Goal: Task Accomplishment & Management: Use online tool/utility

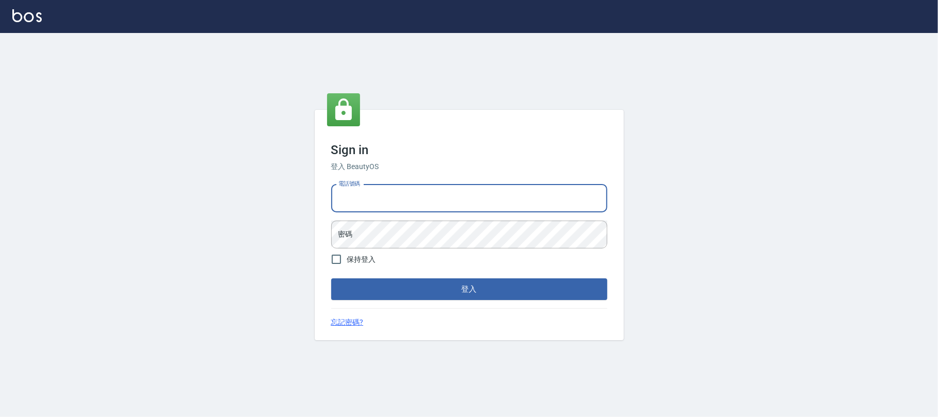
click at [375, 185] on input "電話號碼" at bounding box center [469, 198] width 276 height 28
type input "0225420586"
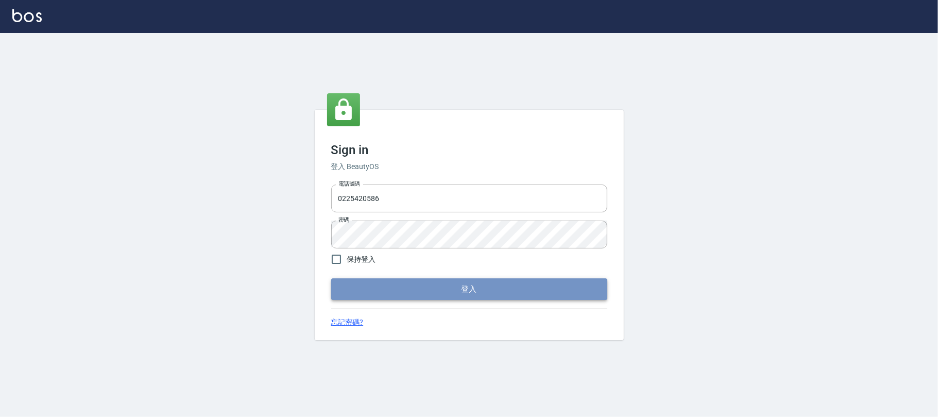
click at [417, 292] on button "登入" at bounding box center [469, 289] width 276 height 22
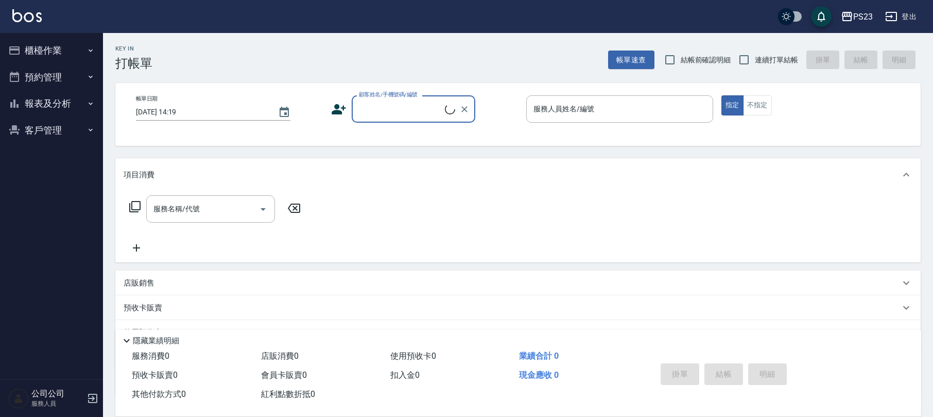
click at [44, 53] on button "櫃檯作業" at bounding box center [51, 50] width 95 height 27
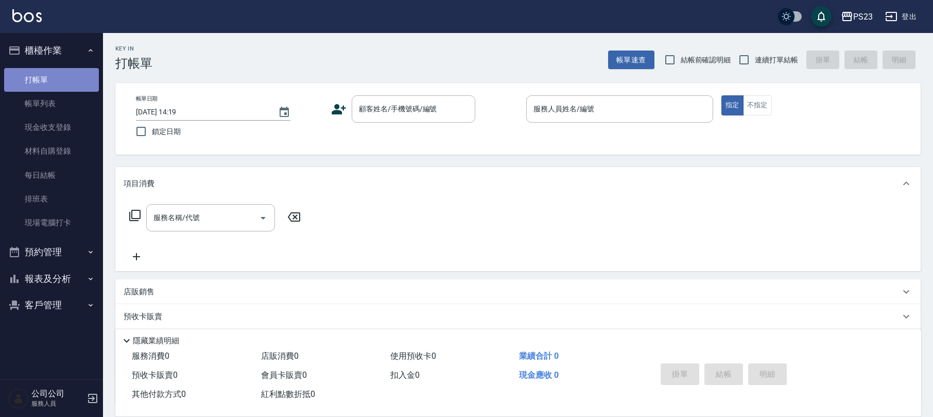
click at [48, 83] on link "打帳單" at bounding box center [51, 80] width 95 height 24
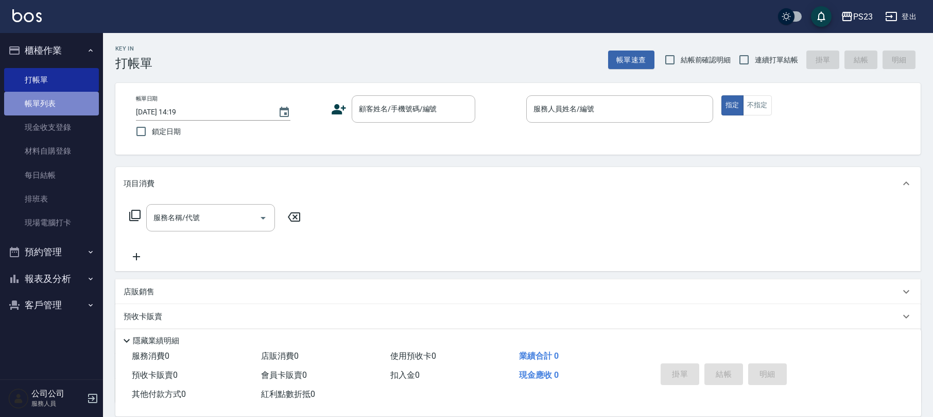
click at [53, 109] on link "帳單列表" at bounding box center [51, 104] width 95 height 24
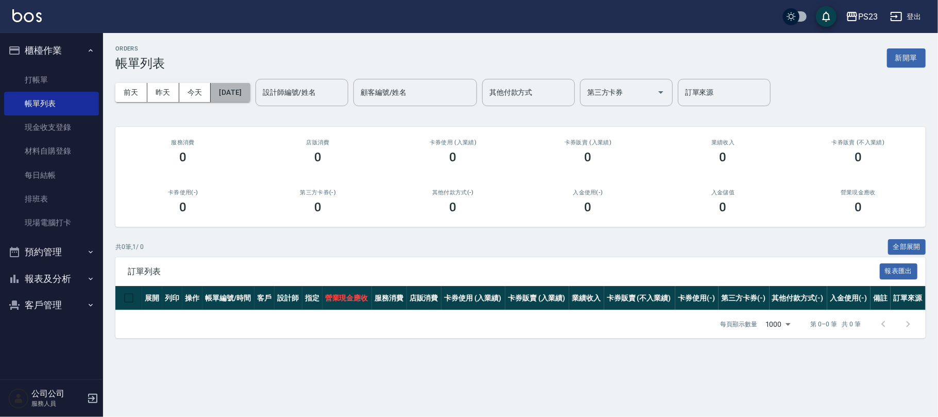
click at [231, 93] on button "2025/08/25" at bounding box center [230, 92] width 39 height 19
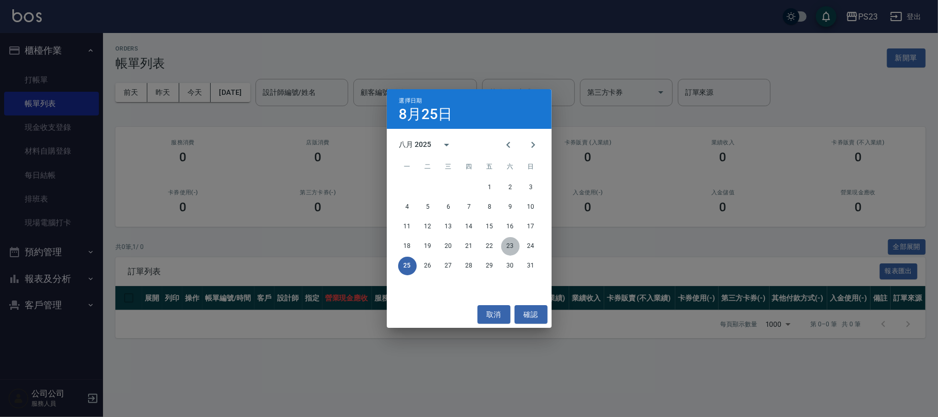
click at [509, 246] on button "23" at bounding box center [510, 246] width 19 height 19
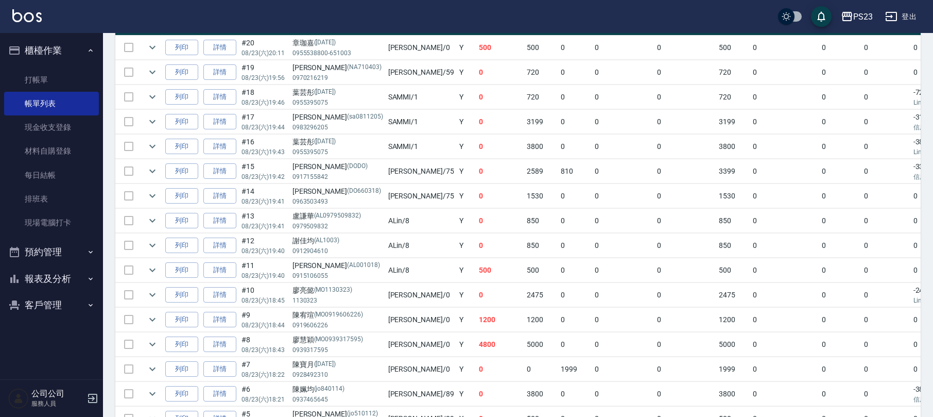
scroll to position [412, 0]
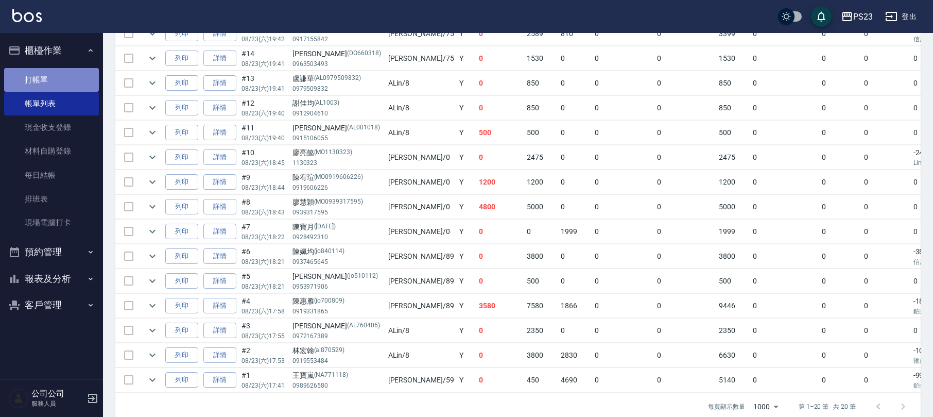
click at [66, 79] on link "打帳單" at bounding box center [51, 80] width 95 height 24
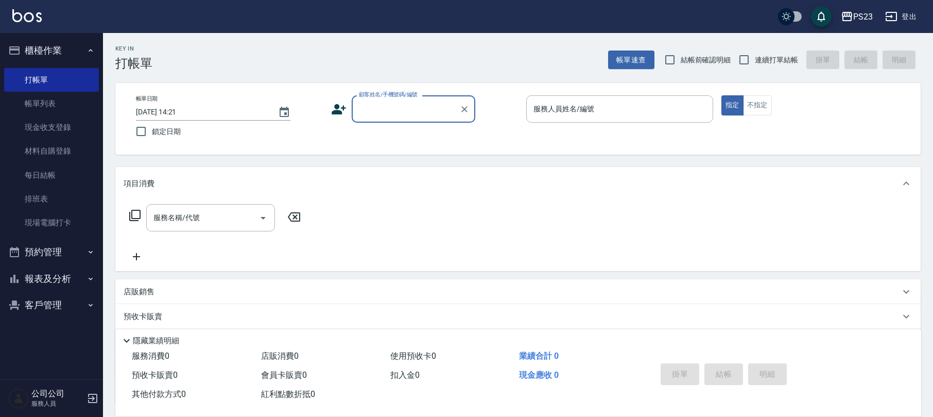
click at [914, 16] on button "登出" at bounding box center [901, 16] width 40 height 19
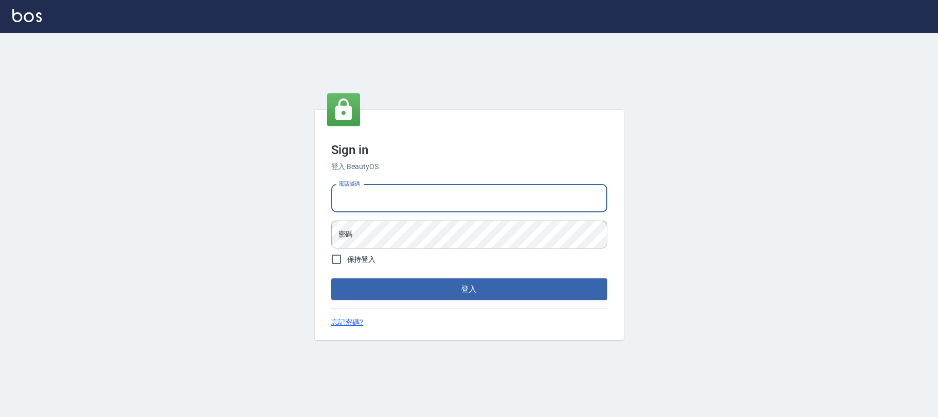
click at [402, 199] on input "電話號碼" at bounding box center [469, 198] width 276 height 28
type input "0931315450"
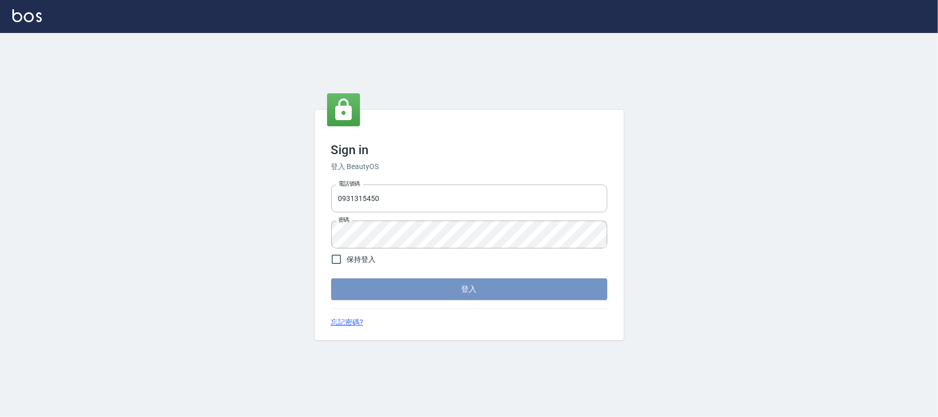
drag, startPoint x: 442, startPoint y: 281, endPoint x: 441, endPoint y: 270, distance: 10.9
click at [443, 281] on button "登入" at bounding box center [469, 289] width 276 height 22
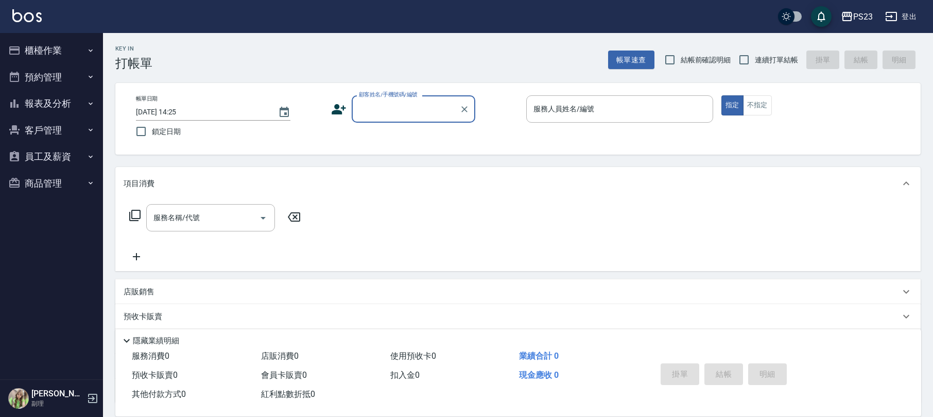
click at [54, 56] on button "櫃檯作業" at bounding box center [51, 50] width 95 height 27
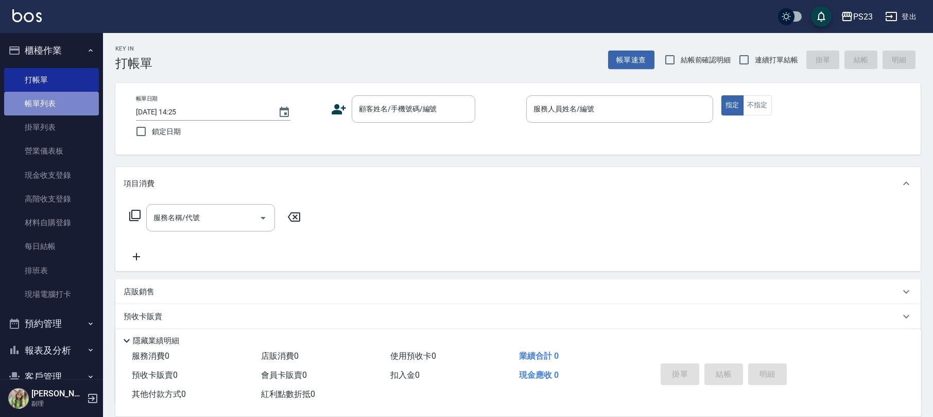
click at [65, 102] on link "帳單列表" at bounding box center [51, 104] width 95 height 24
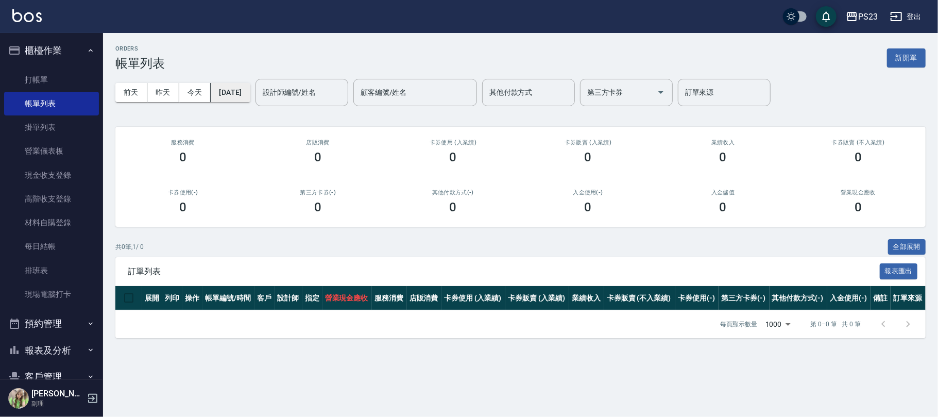
click at [250, 90] on button "2025/08/25" at bounding box center [230, 92] width 39 height 19
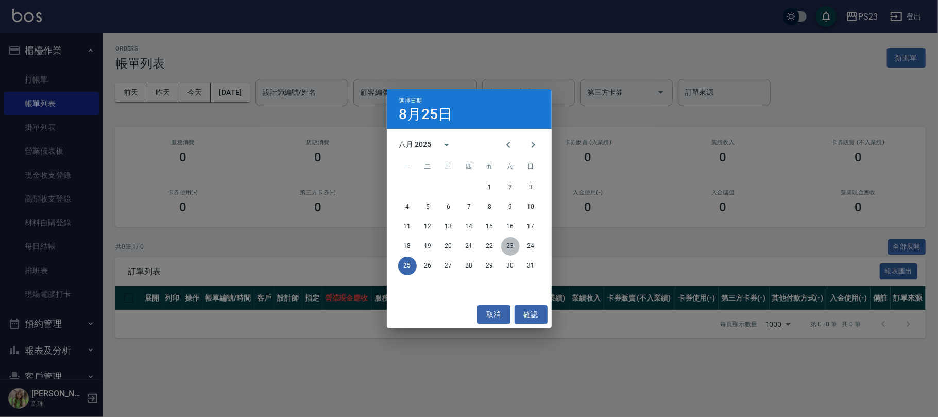
click at [514, 248] on button "23" at bounding box center [510, 246] width 19 height 19
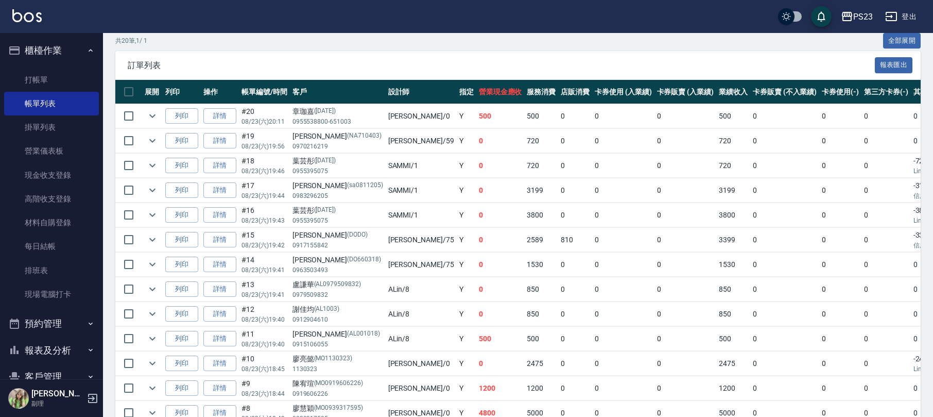
scroll to position [412, 0]
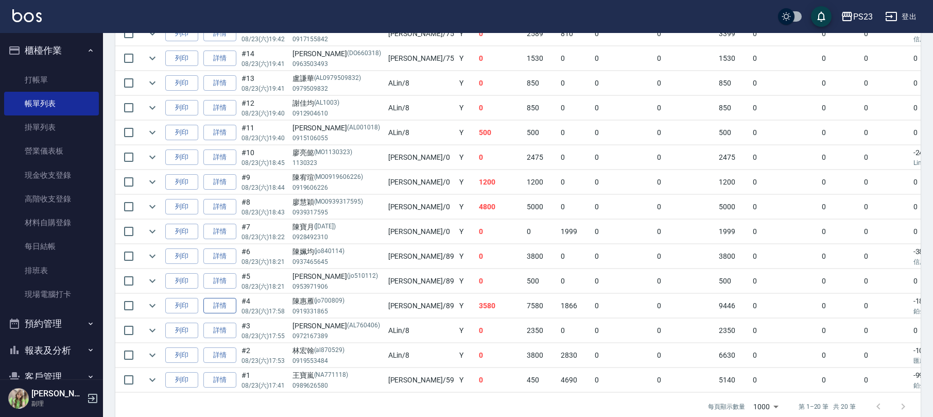
click at [220, 310] on link "詳情" at bounding box center [219, 306] width 33 height 16
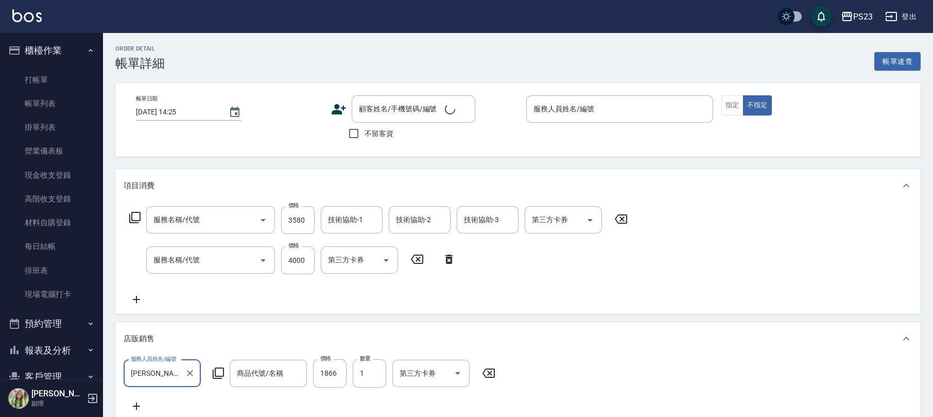
type input "2025/08/23 17:58"
type input "[PERSON_NAME]-89"
type input "娜普菈燙(229)"
type input "仙杜瑞拉鍍膜離子護(673)"
type input "(暫收款)膜鏡結構式護髮(中髮)單次$1866"
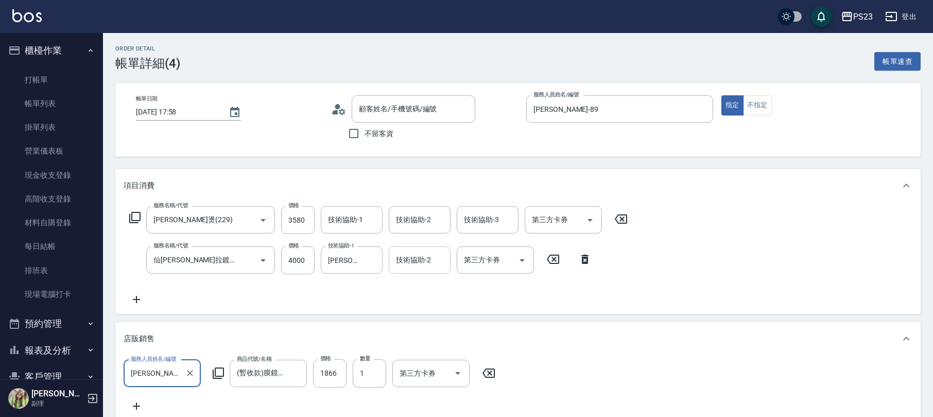
type input "陳惠雁/0919331865/jo700809"
click at [586, 256] on icon at bounding box center [584, 258] width 7 height 9
type input "0"
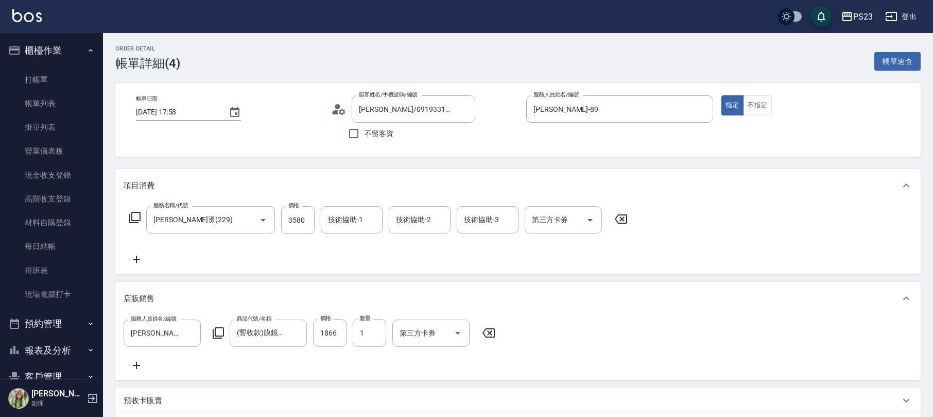
click at [620, 215] on icon at bounding box center [621, 218] width 12 height 9
click at [147, 215] on div "服務名稱/代號" at bounding box center [210, 219] width 129 height 27
click at [130, 218] on icon at bounding box center [134, 217] width 11 height 11
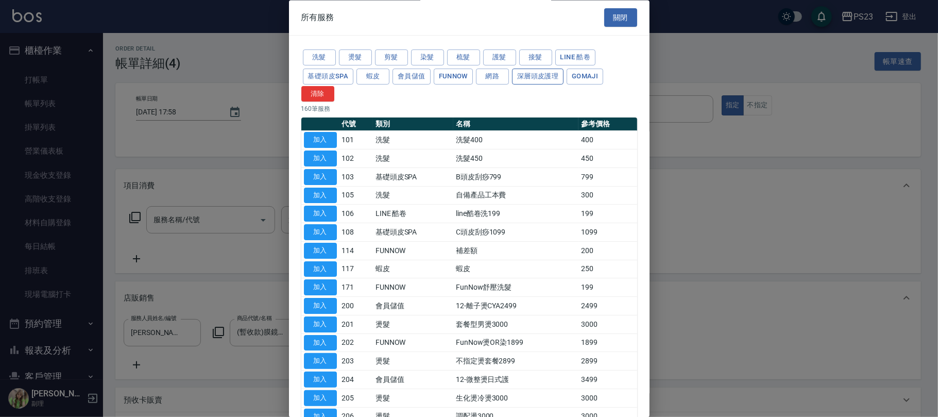
click at [533, 73] on button "深層頭皮護理" at bounding box center [537, 76] width 51 height 16
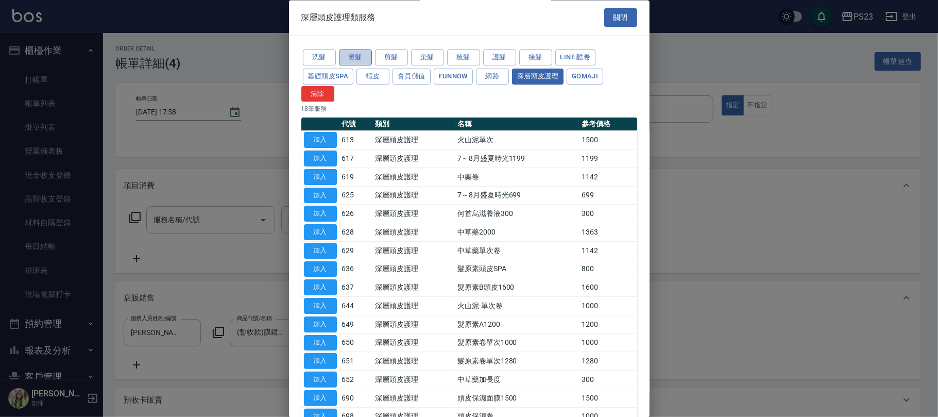
click at [351, 57] on button "燙髮" at bounding box center [355, 58] width 33 height 16
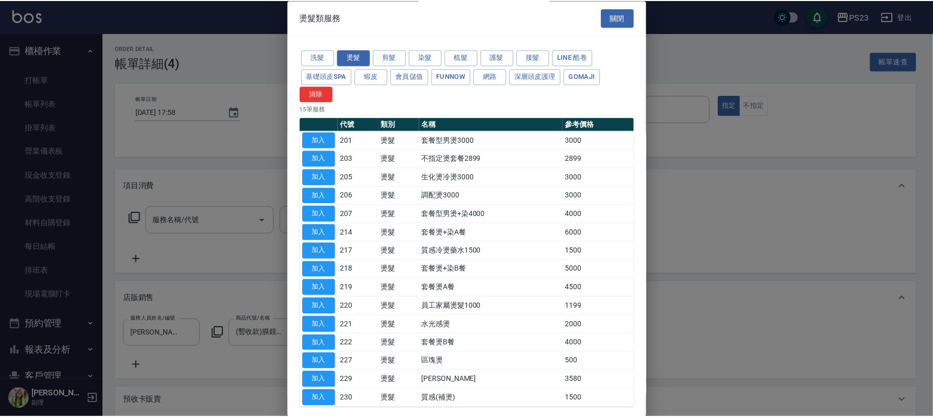
scroll to position [50, 0]
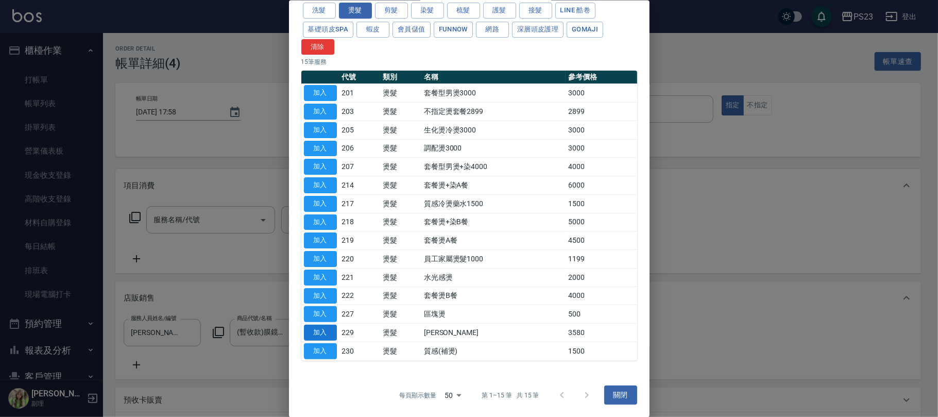
click at [326, 327] on button "加入" at bounding box center [320, 332] width 33 height 16
type input "娜普菈燙(229)"
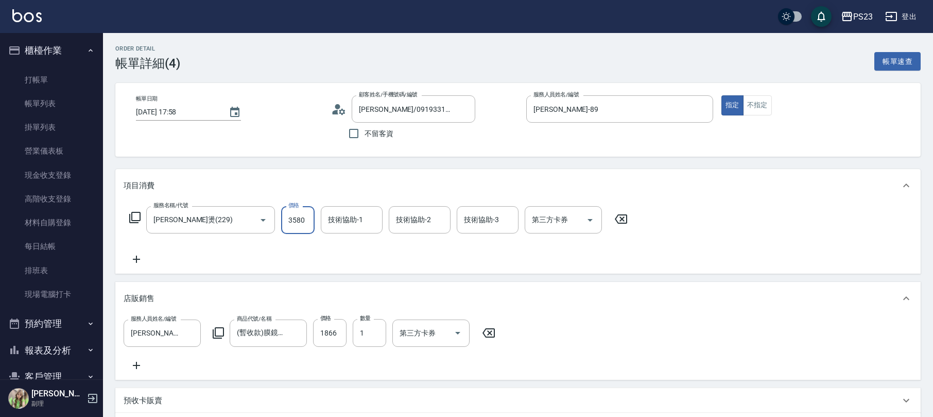
click at [303, 224] on input "3580" at bounding box center [297, 220] width 33 height 28
type input "4000"
type input "[PERSON_NAME]-89"
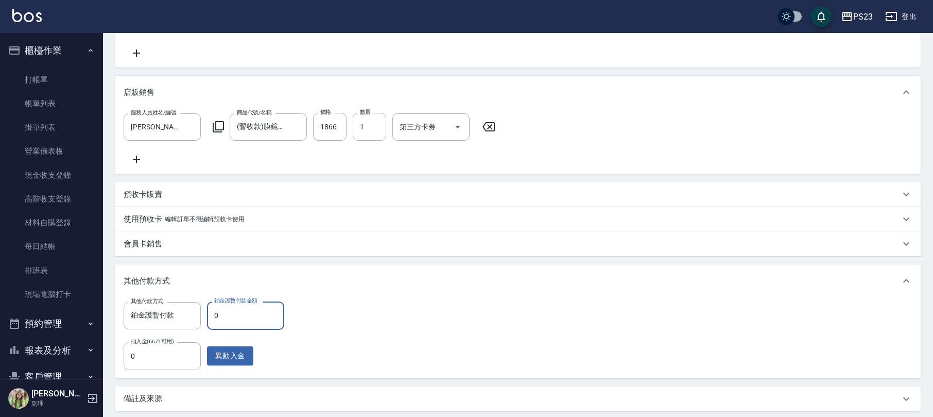
click at [239, 320] on input "0" at bounding box center [245, 315] width 77 height 28
click at [340, 123] on input "1866" at bounding box center [329, 127] width 33 height 28
click at [226, 315] on input "0" at bounding box center [245, 315] width 77 height 28
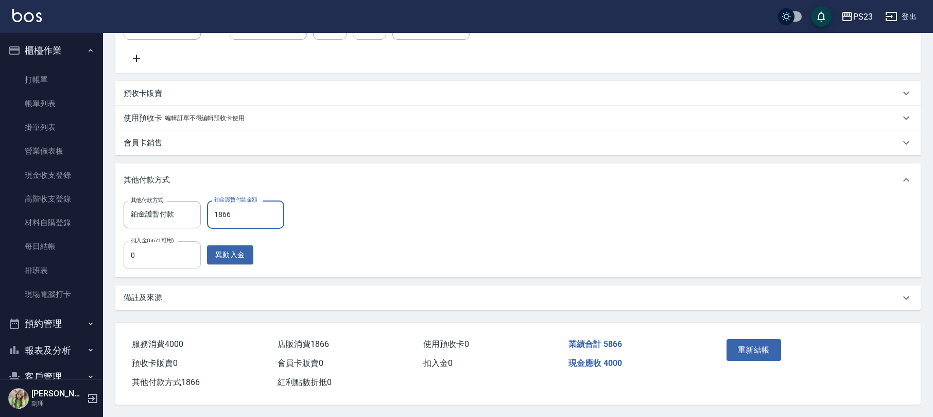
type input "1866"
click at [171, 254] on input "0" at bounding box center [162, 255] width 77 height 28
type input "4000"
click at [740, 342] on button "重新結帳" at bounding box center [753, 350] width 55 height 22
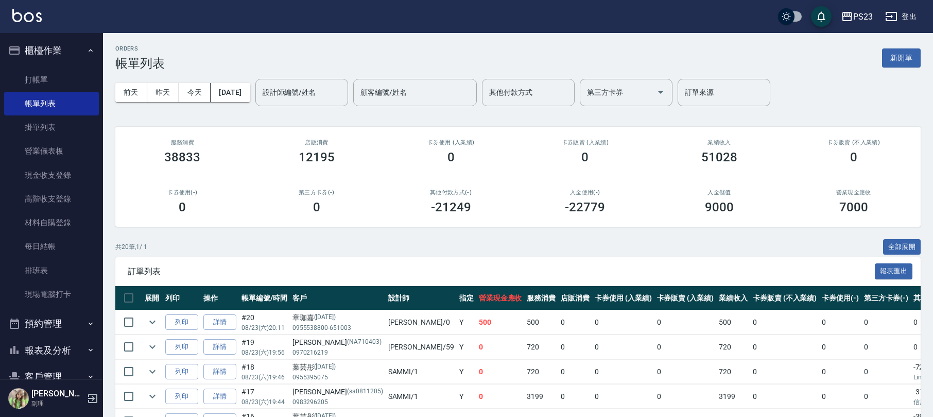
scroll to position [76, 0]
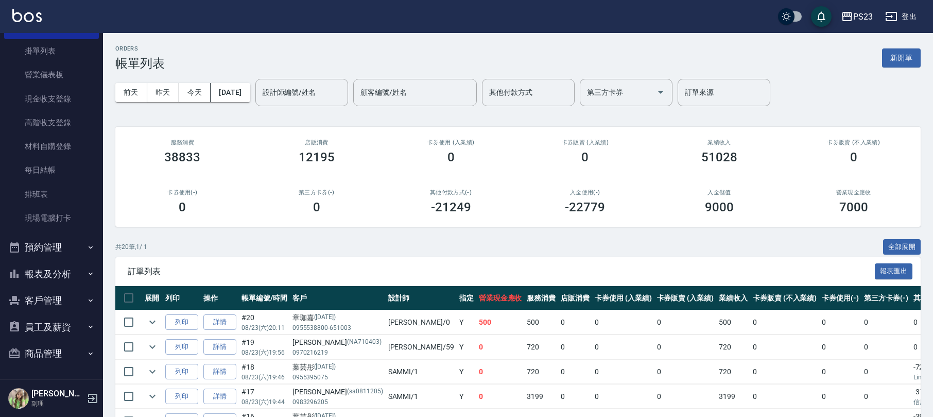
click at [64, 274] on button "報表及分析" at bounding box center [51, 274] width 95 height 27
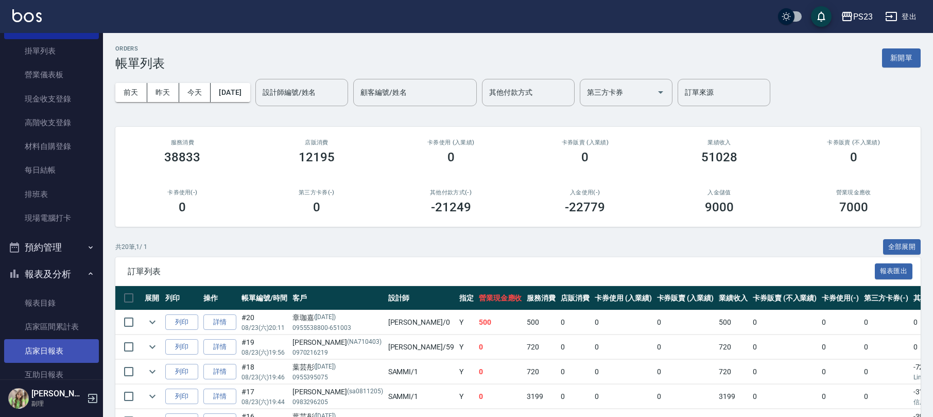
drag, startPoint x: 50, startPoint y: 348, endPoint x: 44, endPoint y: 347, distance: 6.4
click at [49, 350] on link "店家日報表" at bounding box center [51, 351] width 95 height 24
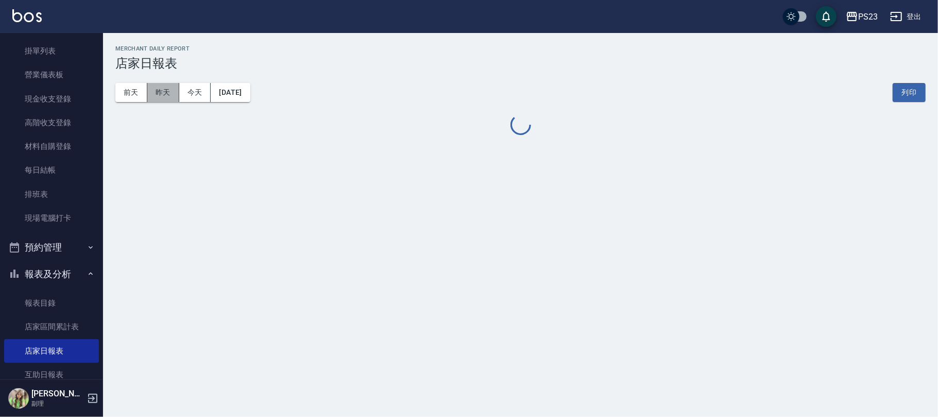
click at [168, 93] on button "昨天" at bounding box center [163, 92] width 32 height 19
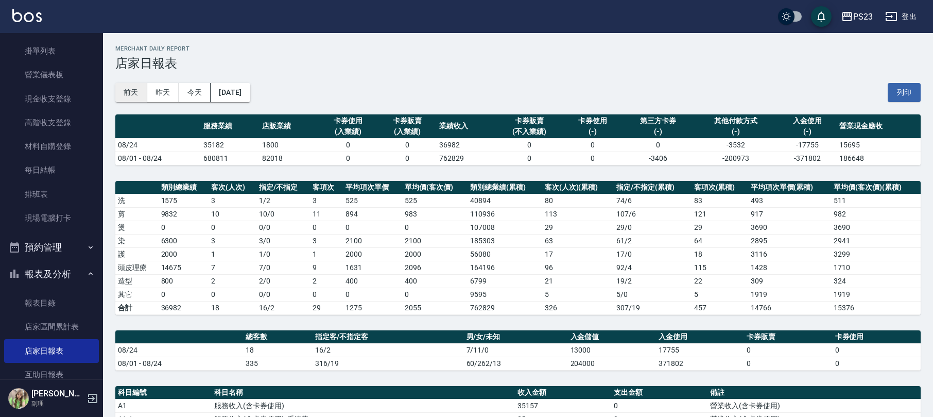
click at [136, 90] on button "前天" at bounding box center [131, 92] width 32 height 19
click at [176, 90] on button "昨天" at bounding box center [163, 92] width 32 height 19
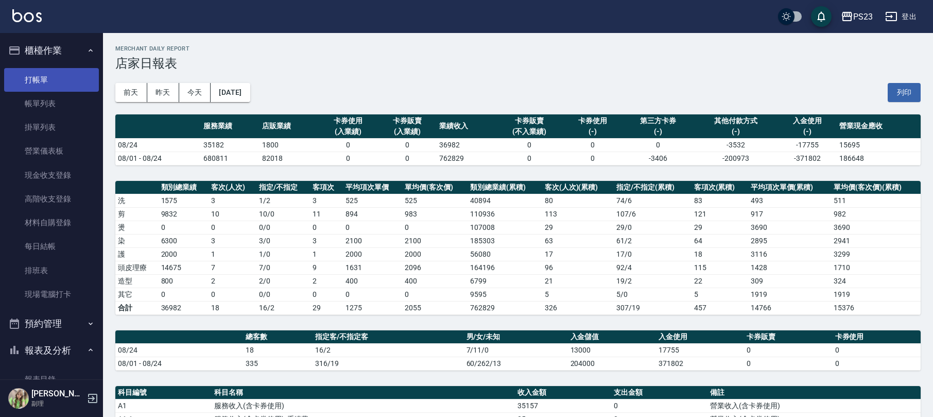
click at [47, 84] on link "打帳單" at bounding box center [51, 80] width 95 height 24
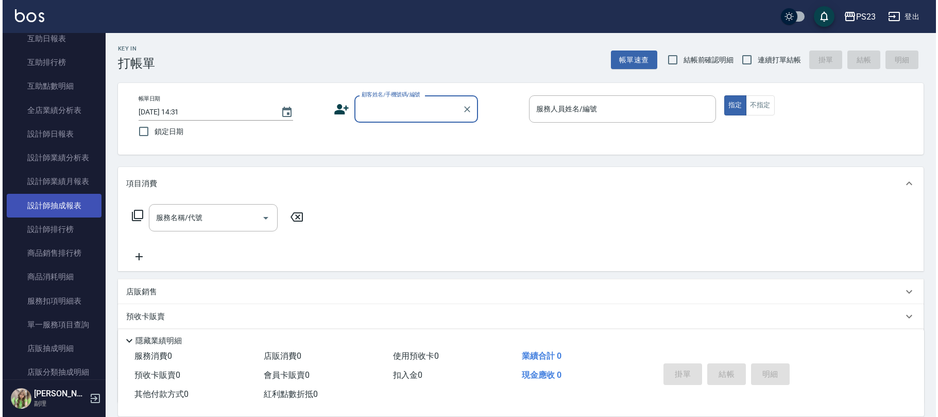
scroll to position [206, 0]
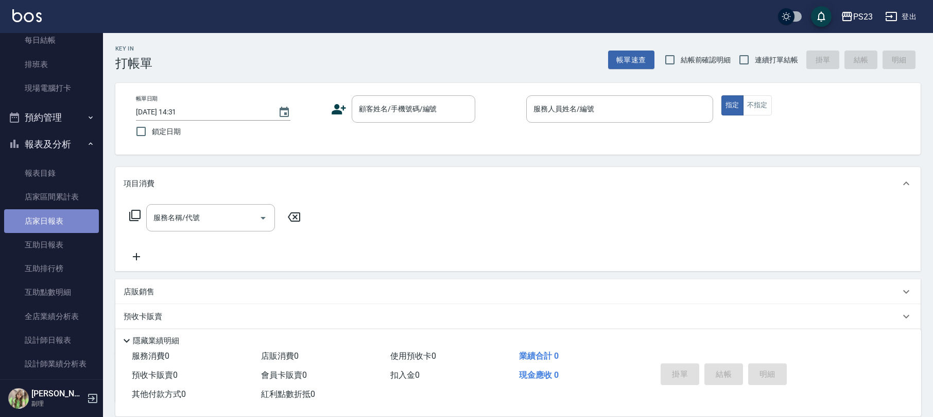
click at [57, 223] on link "店家日報表" at bounding box center [51, 221] width 95 height 24
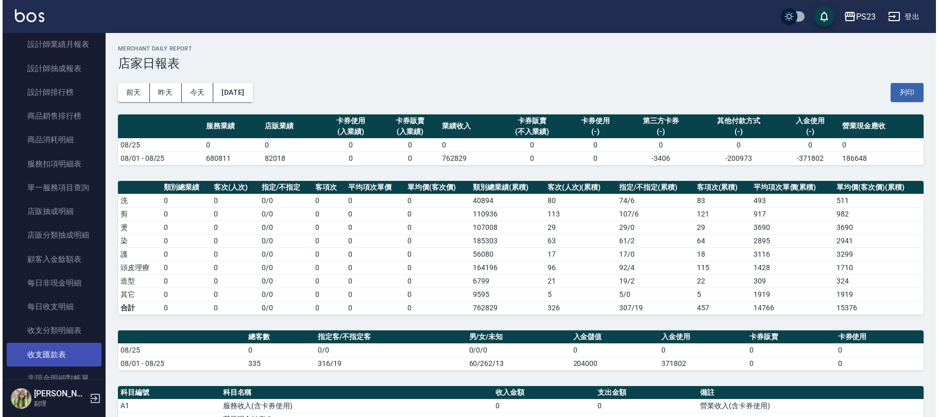
scroll to position [618, 0]
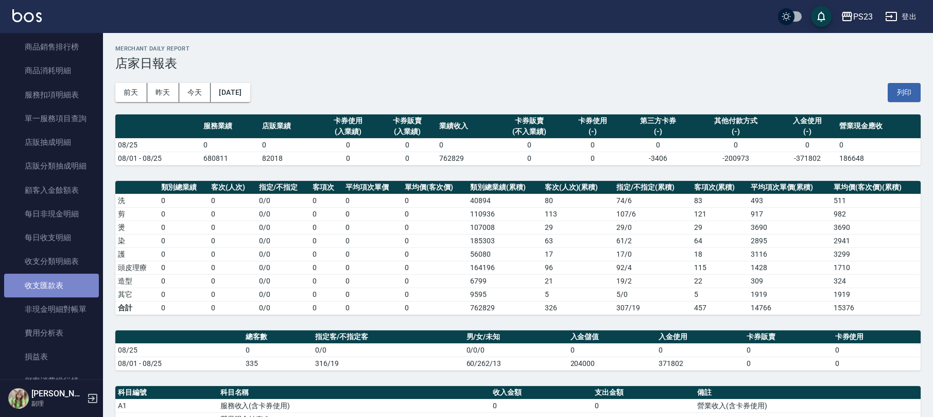
click at [68, 288] on link "收支匯款表" at bounding box center [51, 285] width 95 height 24
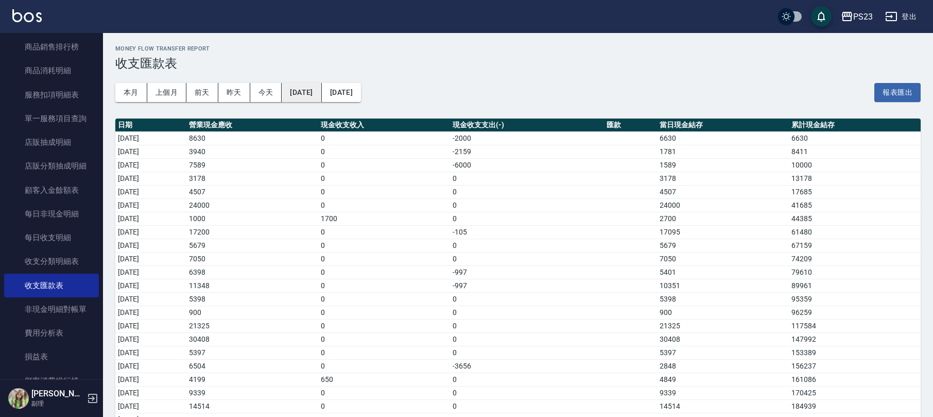
click at [321, 85] on button "2025/08/01" at bounding box center [302, 92] width 40 height 19
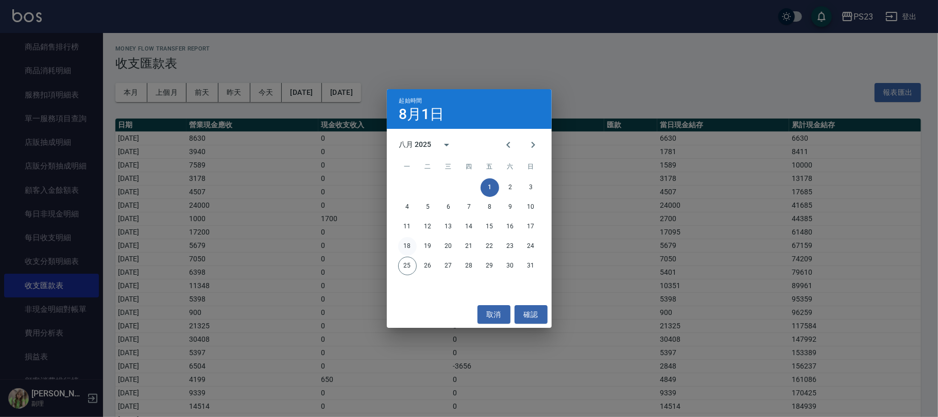
click at [409, 247] on button "18" at bounding box center [407, 246] width 19 height 19
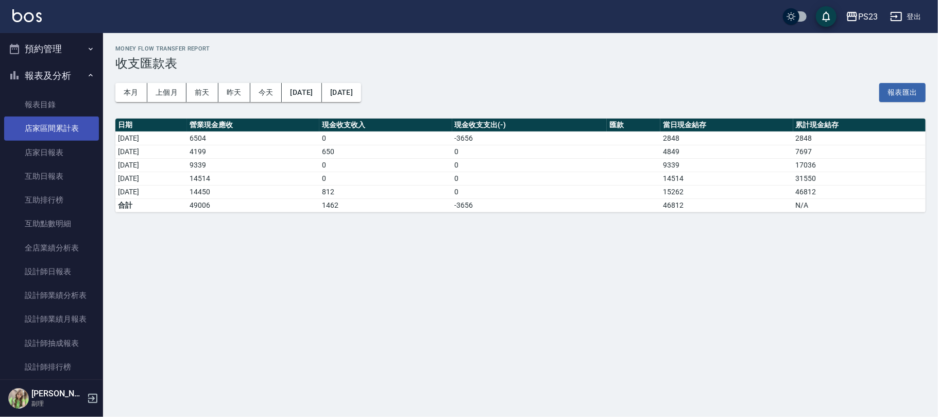
scroll to position [206, 0]
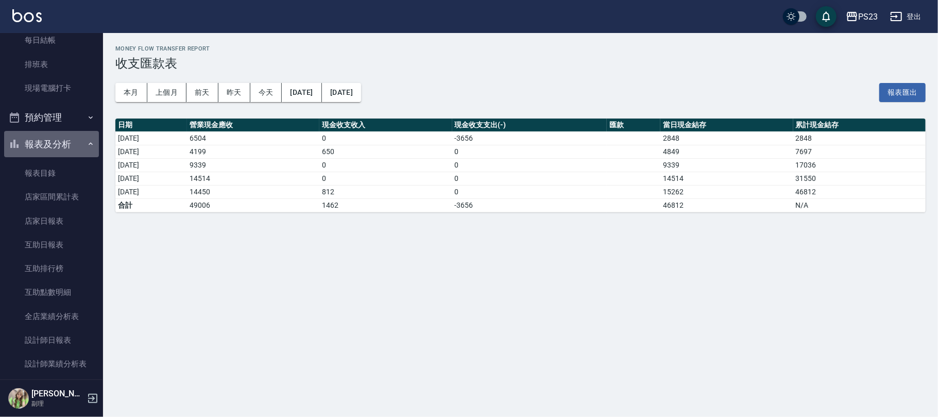
click at [71, 147] on button "報表及分析" at bounding box center [51, 144] width 95 height 27
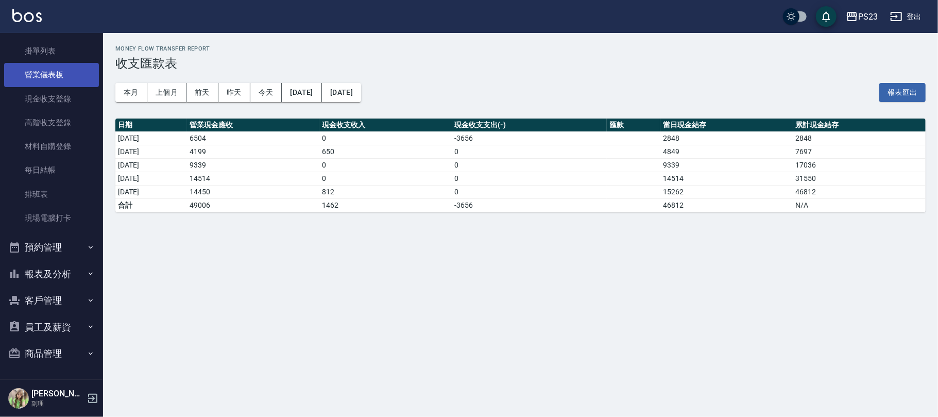
scroll to position [0, 0]
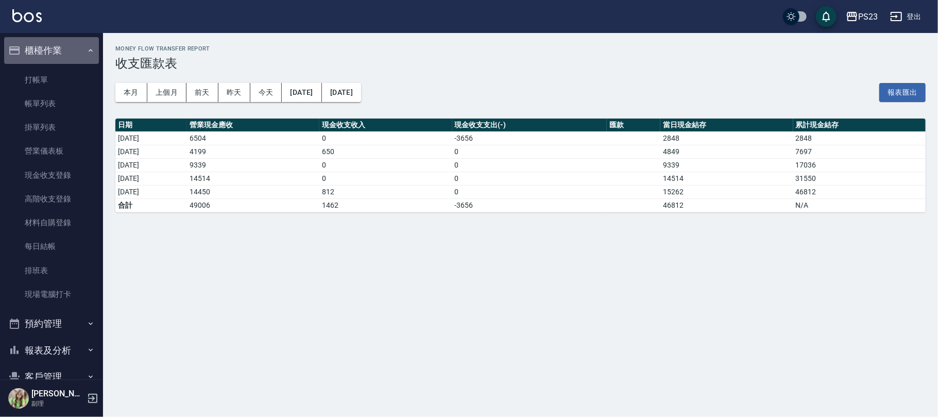
click at [64, 53] on button "櫃檯作業" at bounding box center [51, 50] width 95 height 27
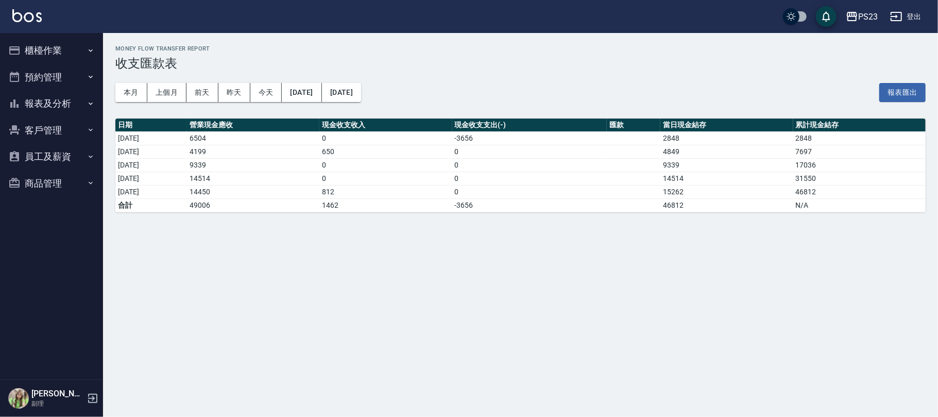
click at [920, 16] on button "登出" at bounding box center [906, 16] width 40 height 19
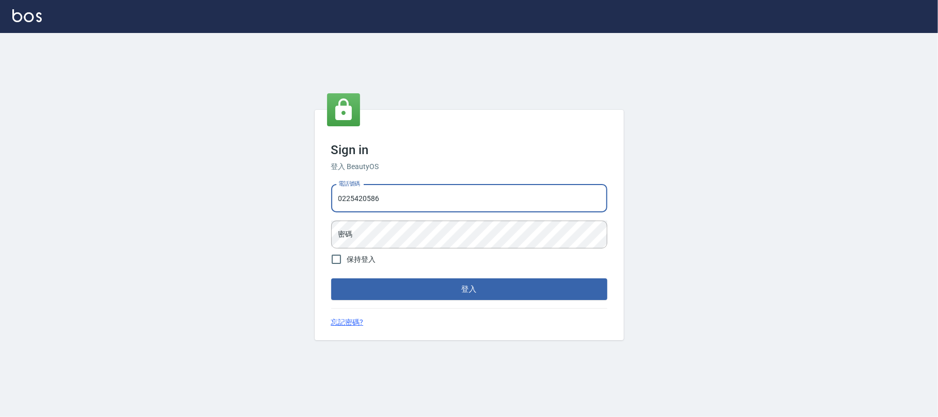
type input "0225420586"
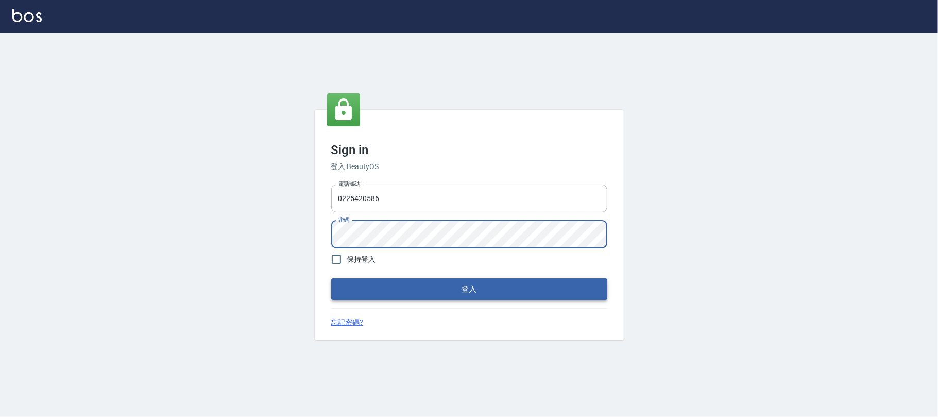
click at [408, 286] on button "登入" at bounding box center [469, 289] width 276 height 22
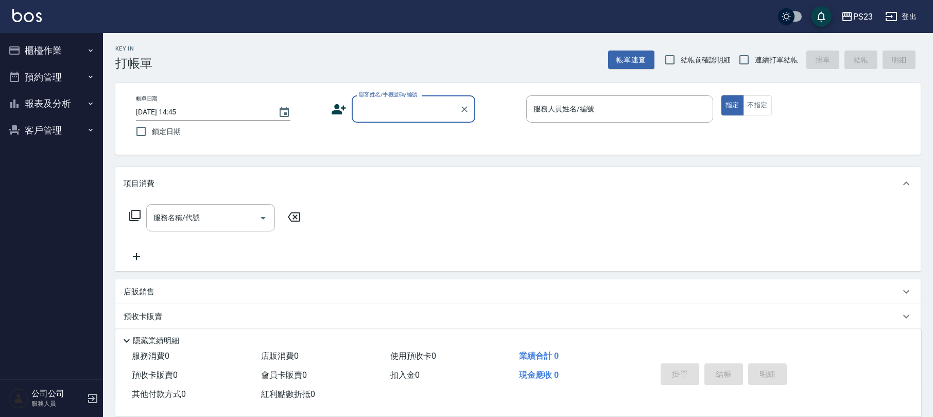
click at [400, 109] on input "顧客姓名/手機號碼/編號" at bounding box center [405, 109] width 99 height 18
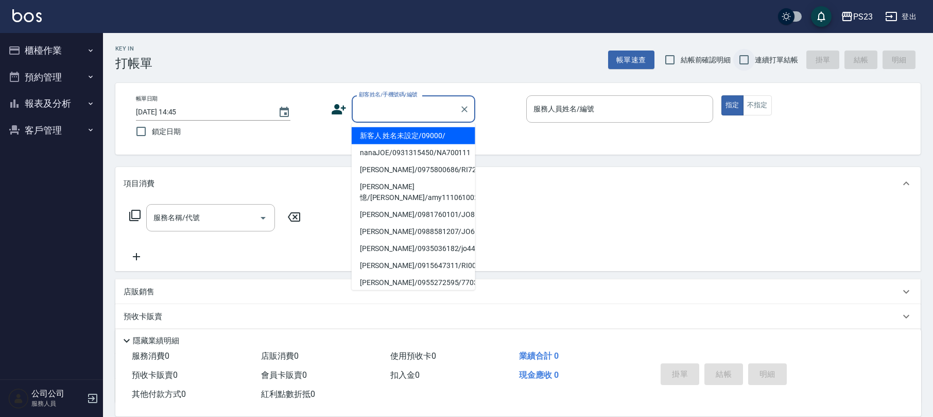
click at [744, 63] on input "連續打單結帳" at bounding box center [744, 60] width 22 height 22
checkbox input "true"
click at [411, 107] on input "顧客姓名/手機號碼/編號" at bounding box center [405, 109] width 99 height 18
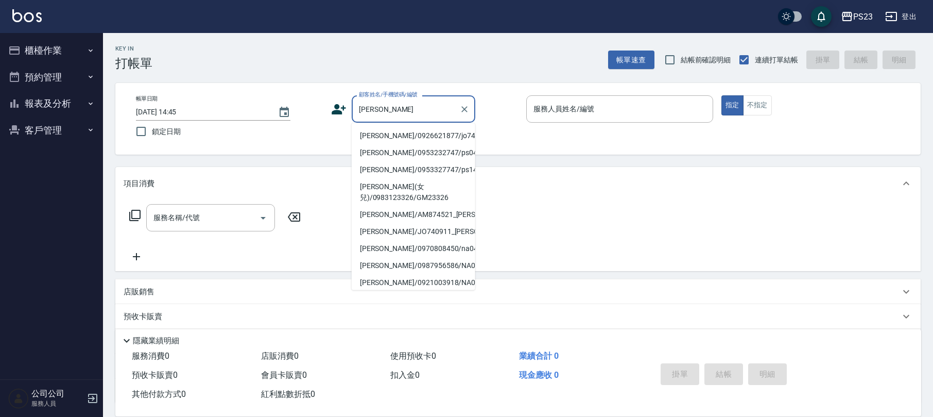
click at [427, 136] on li "[PERSON_NAME]/0926621877/jo740911" at bounding box center [414, 135] width 124 height 17
type input "[PERSON_NAME]/0926621877/jo740911"
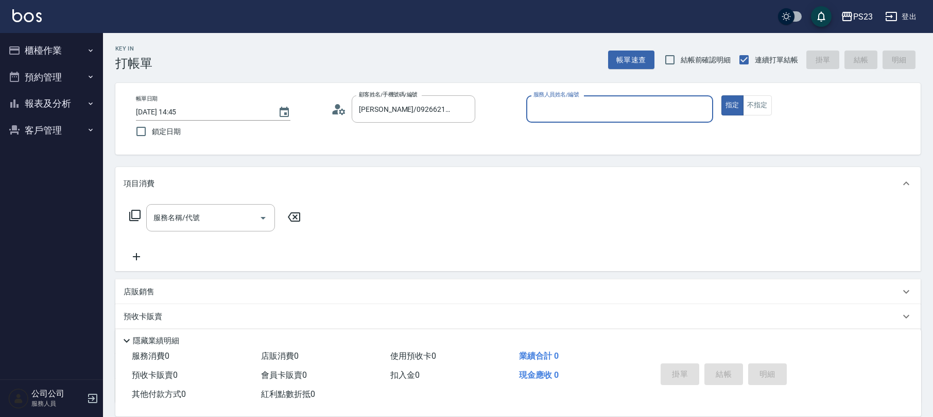
type input "[PERSON_NAME]-89"
click at [136, 213] on icon at bounding box center [135, 215] width 12 height 12
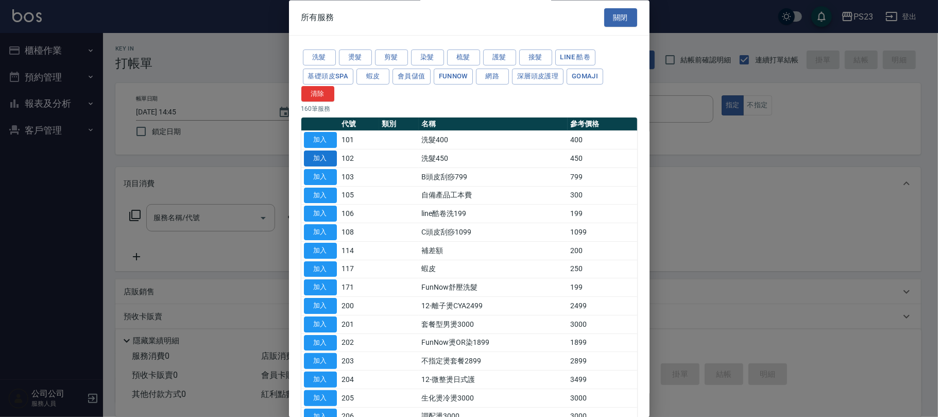
click at [308, 161] on button "加入" at bounding box center [320, 159] width 33 height 16
type input "洗髮450(102)"
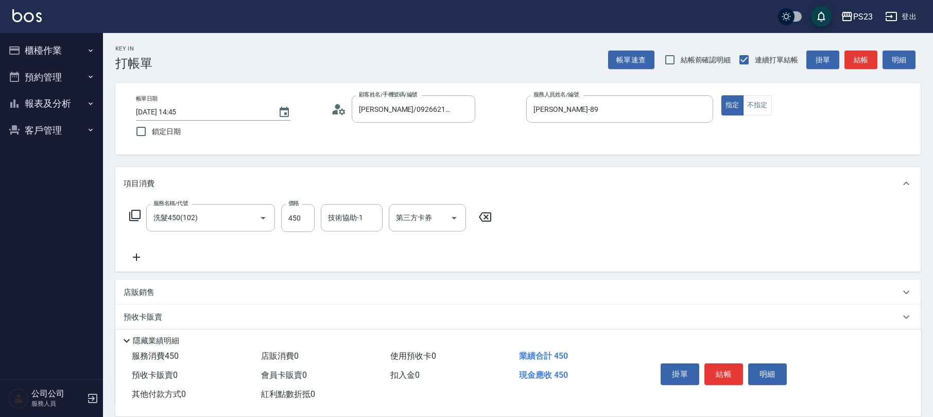
click at [136, 215] on icon at bounding box center [135, 215] width 12 height 12
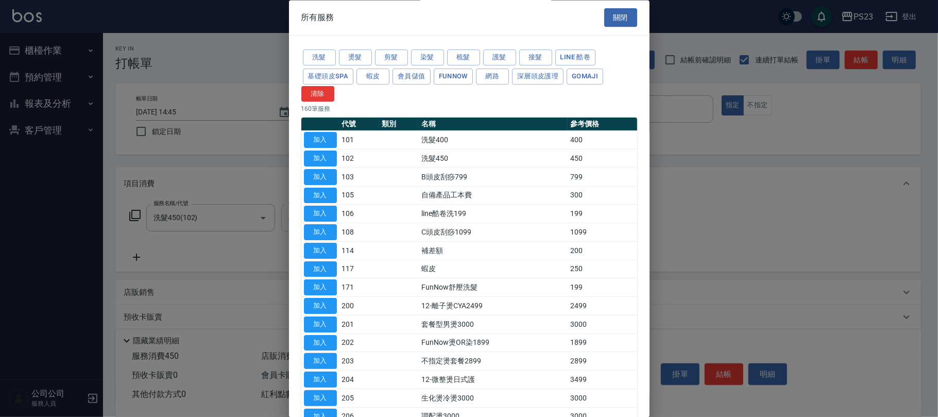
click at [316, 160] on button "加入" at bounding box center [320, 159] width 33 height 16
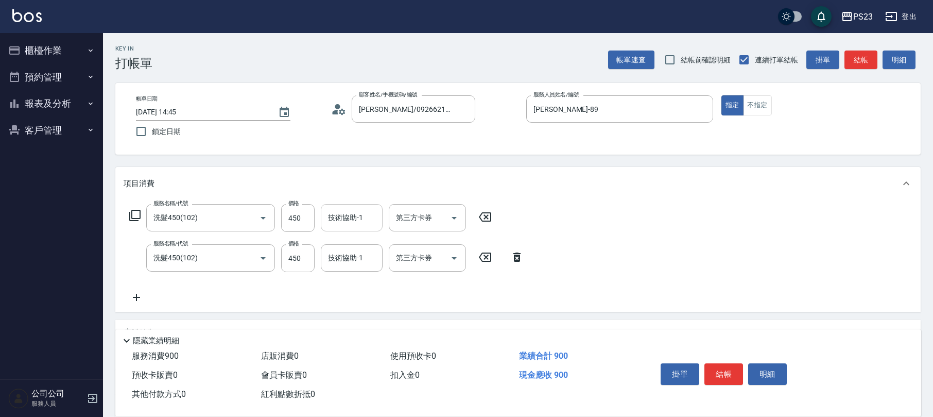
click at [344, 214] on input "技術協助-1" at bounding box center [351, 218] width 53 height 18
type input "[PERSON_NAME]-89"
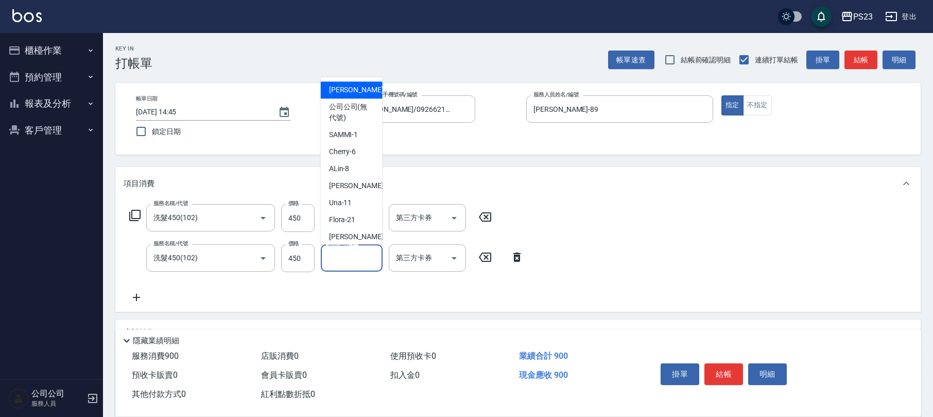
click at [353, 258] on input "技術協助-1" at bounding box center [351, 258] width 53 height 18
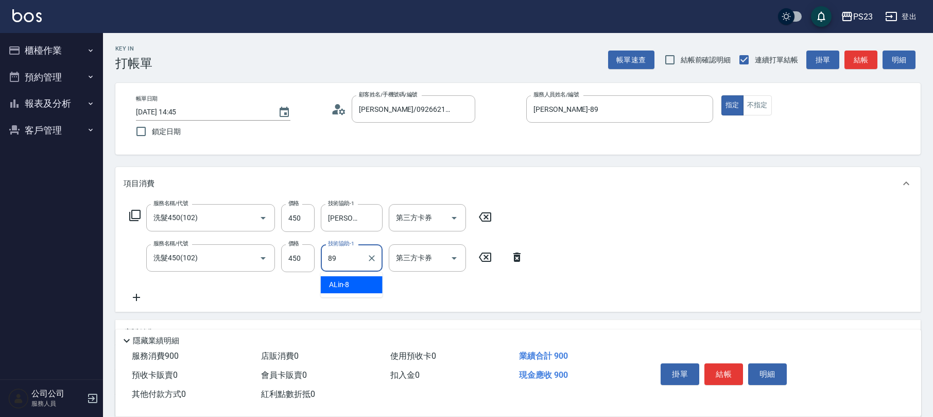
type input "[PERSON_NAME]-89"
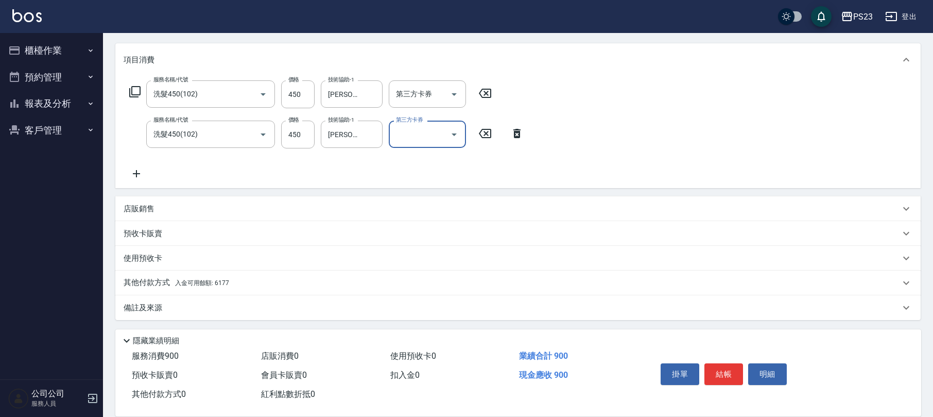
click at [143, 206] on p "店販銷售" at bounding box center [139, 208] width 31 height 11
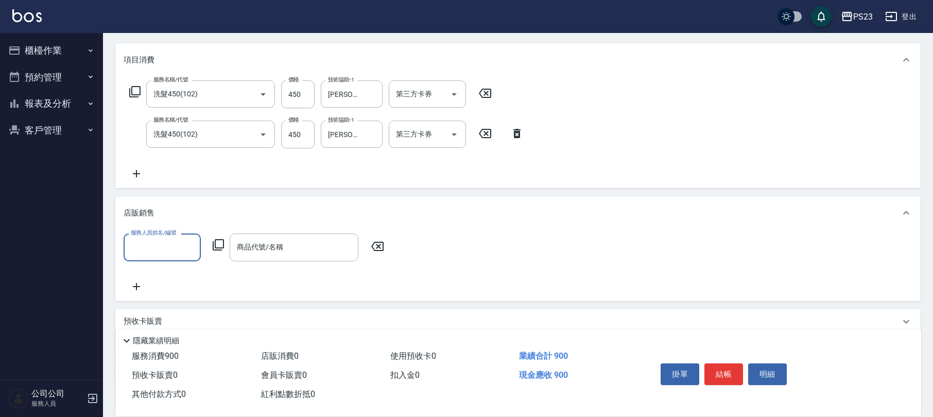
scroll to position [211, 0]
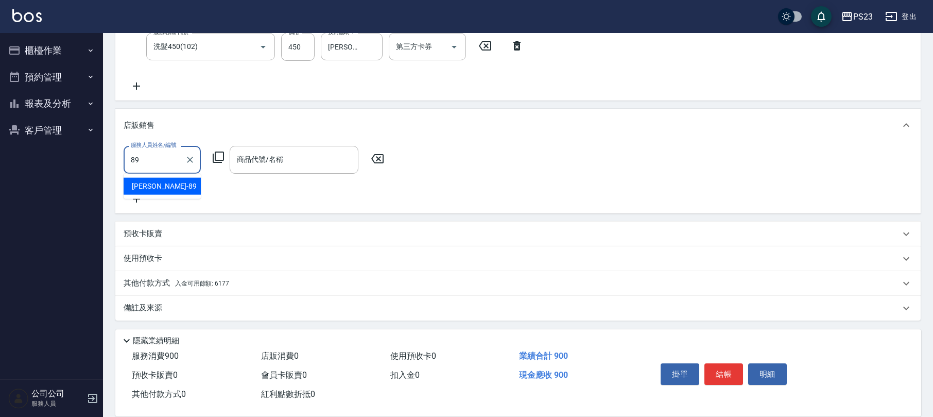
type input "[PERSON_NAME]-89"
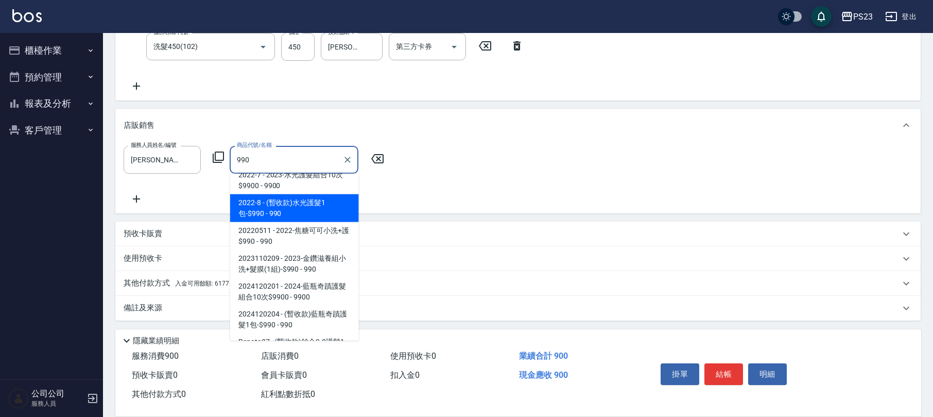
scroll to position [75, 0]
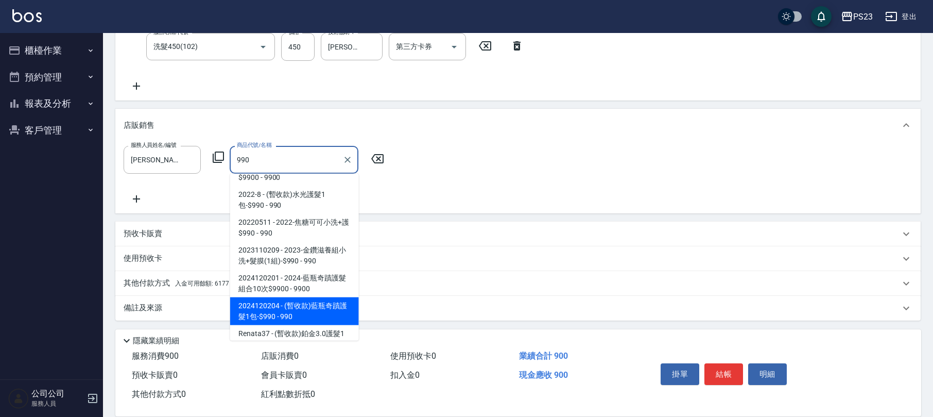
click at [326, 311] on span "2024120204 - (暫收款)藍瓶奇蹟護髮1包-$990 - 990" at bounding box center [294, 311] width 129 height 28
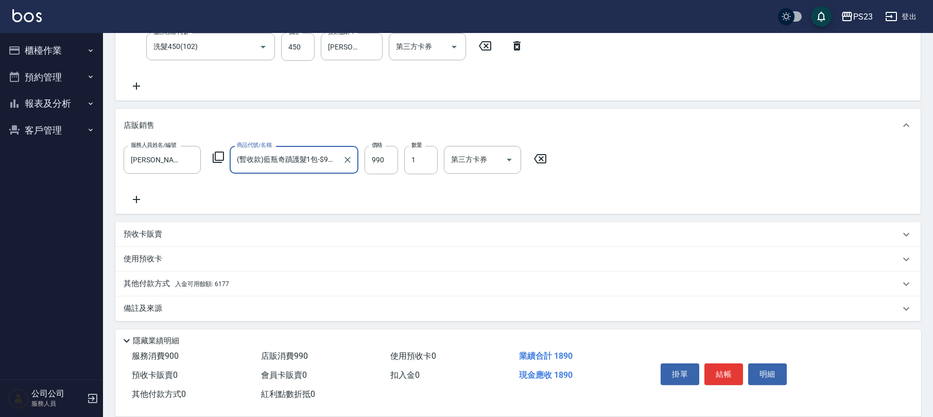
type input "(暫收款)藍瓶奇蹟護髮1包-$990"
click at [262, 276] on div "其他付款方式 入金可用餘額: 6177" at bounding box center [517, 283] width 805 height 25
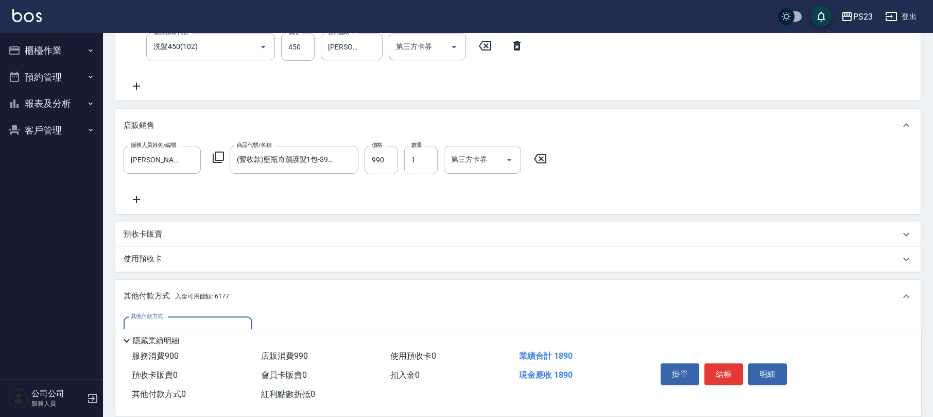
scroll to position [333, 0]
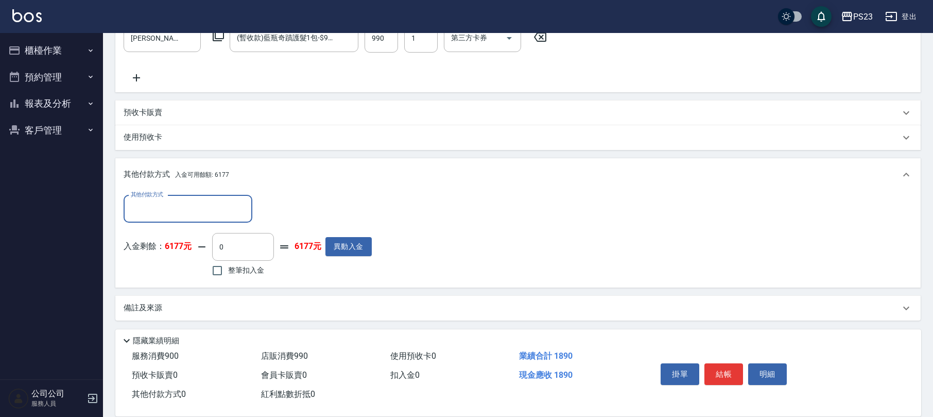
click at [206, 208] on input "其他付款方式" at bounding box center [187, 209] width 119 height 18
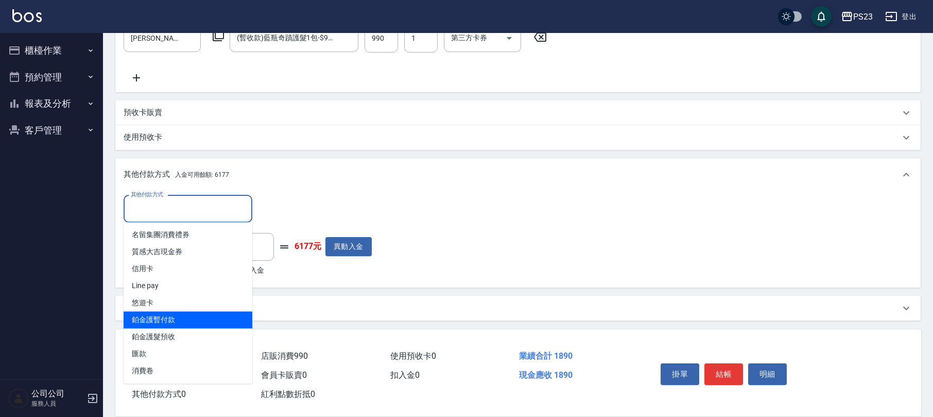
click at [173, 311] on span "鉑金護暫付款" at bounding box center [188, 319] width 129 height 17
type input "鉑金護暫付款"
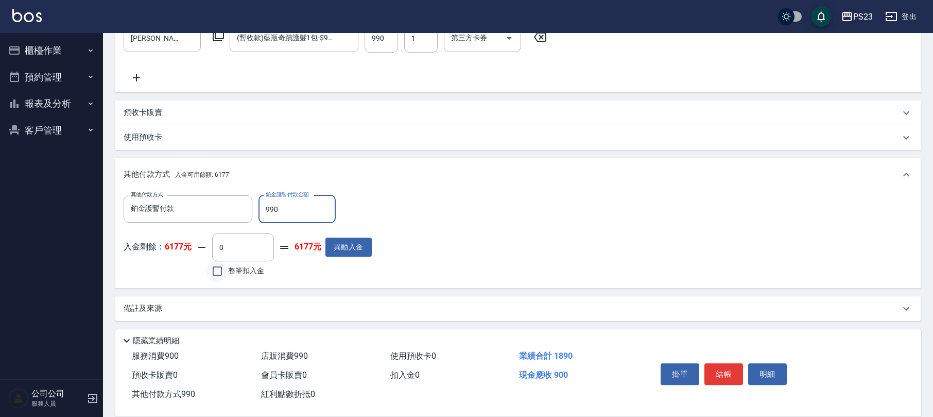
type input "990"
click at [223, 272] on input "整筆扣入金" at bounding box center [217, 271] width 22 height 22
checkbox input "true"
type input "900"
click at [714, 371] on button "結帳" at bounding box center [723, 374] width 39 height 22
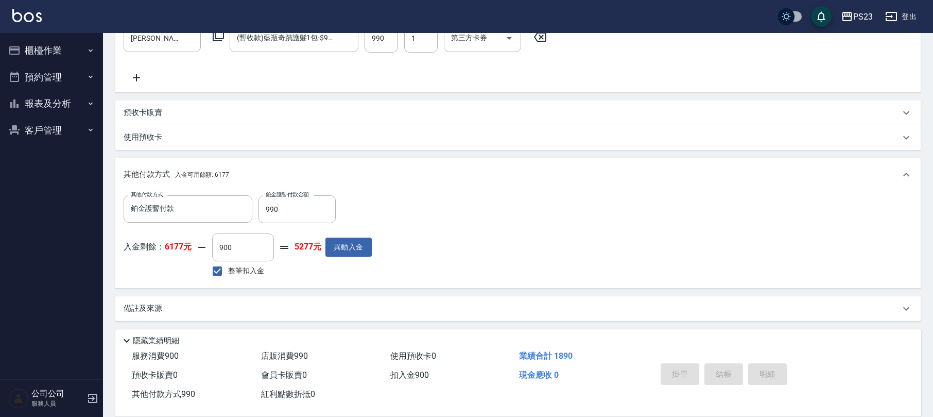
type input "[DATE] 14:48"
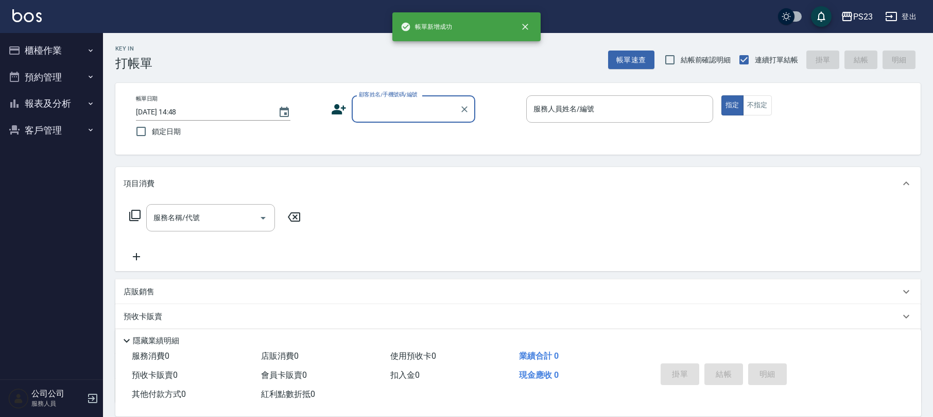
scroll to position [0, 0]
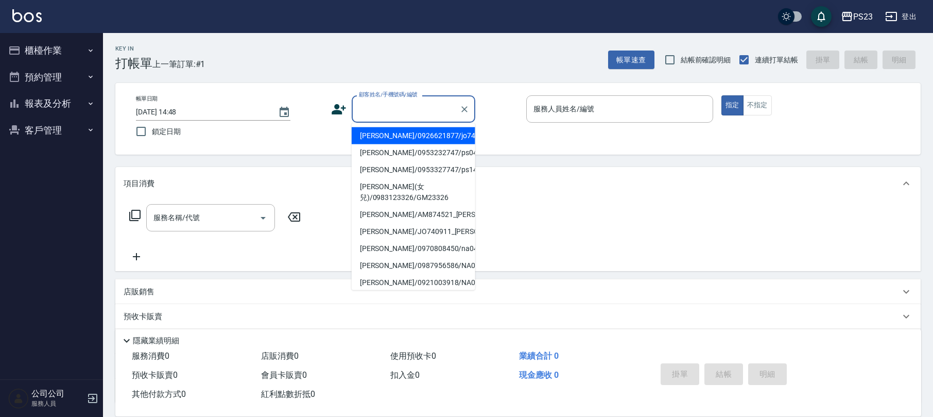
click at [399, 108] on input "顧客姓名/手機號碼/編號" at bounding box center [405, 109] width 99 height 18
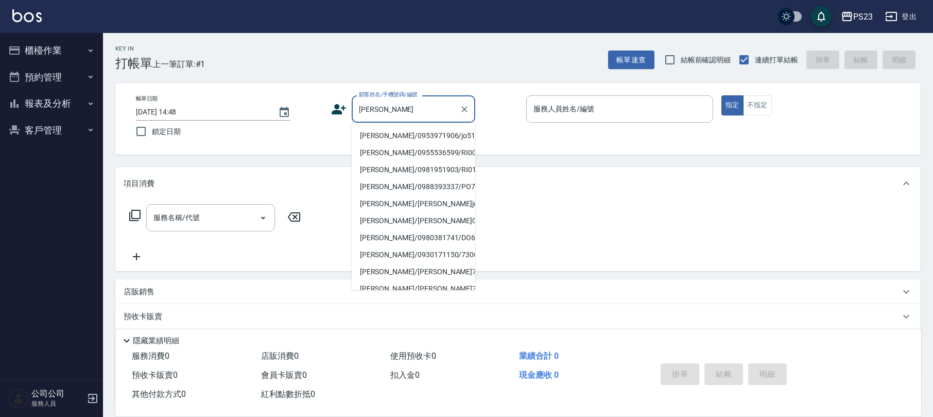
click at [388, 132] on li "[PERSON_NAME]/0953971906/jo510112" at bounding box center [414, 135] width 124 height 17
type input "[PERSON_NAME]/0953971906/jo510112"
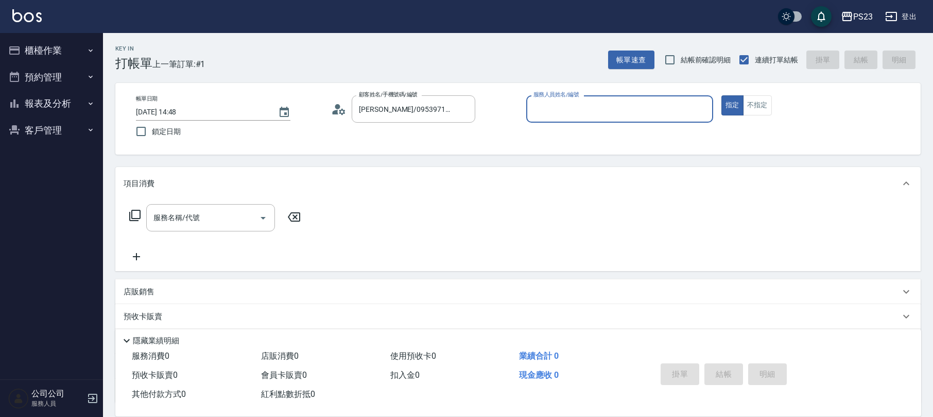
type input "[PERSON_NAME]-89"
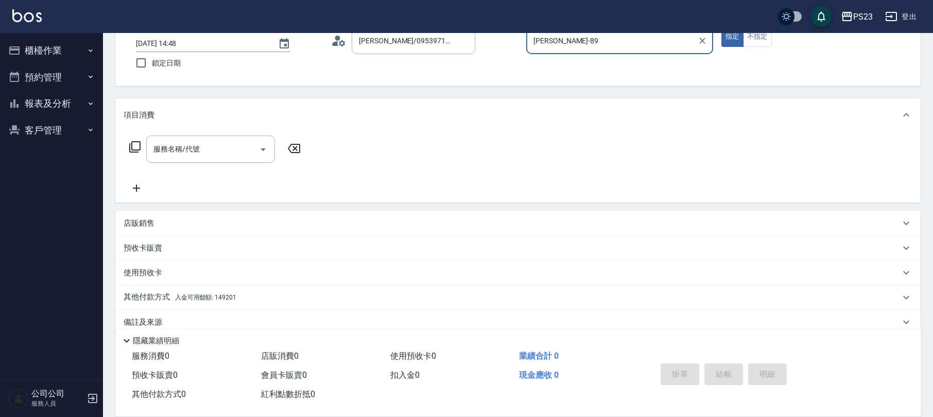
scroll to position [83, 0]
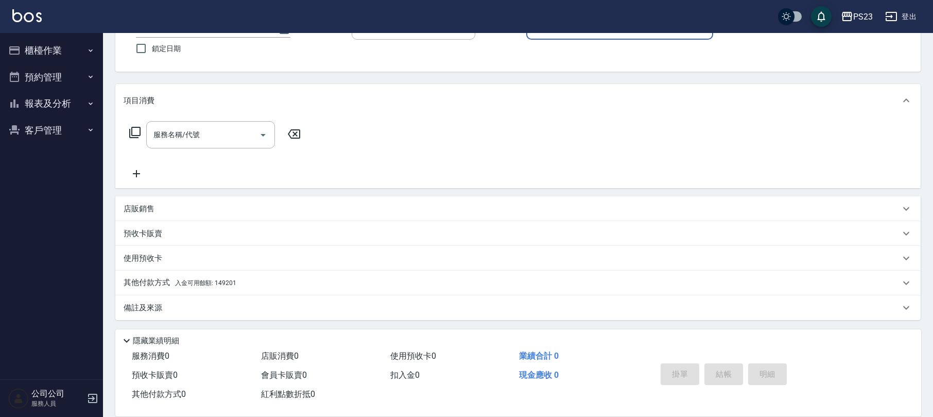
click at [312, 313] on div "備註及來源" at bounding box center [517, 307] width 805 height 25
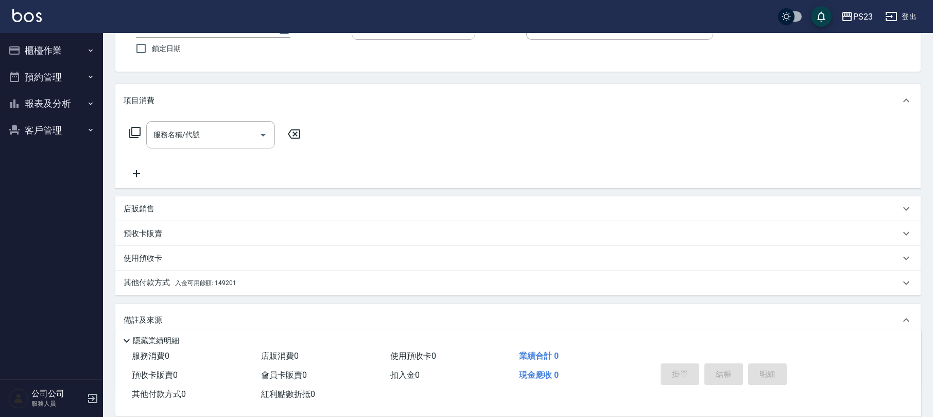
scroll to position [151, 0]
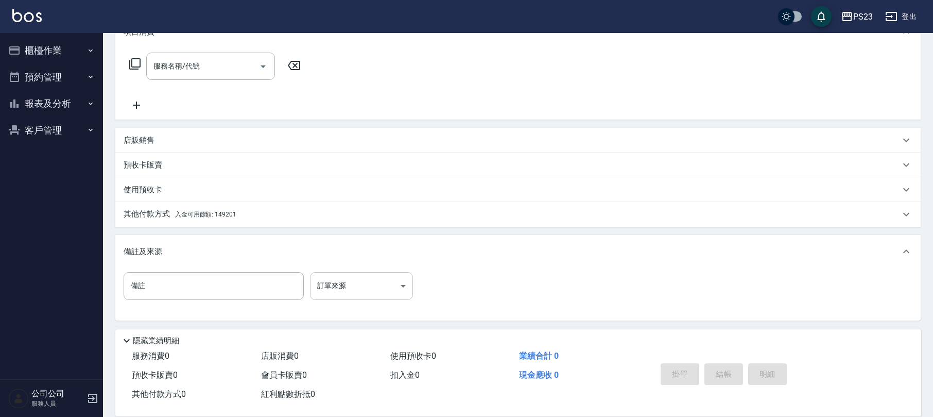
click at [363, 287] on body "PS23 登出 櫃檯作業 打帳單 帳單列表 現金收支登錄 材料自購登錄 每日結帳 排班表 現場電腦打卡 預約管理 預約管理 單日預約紀錄 單週預約紀錄 報表及…" at bounding box center [466, 133] width 933 height 568
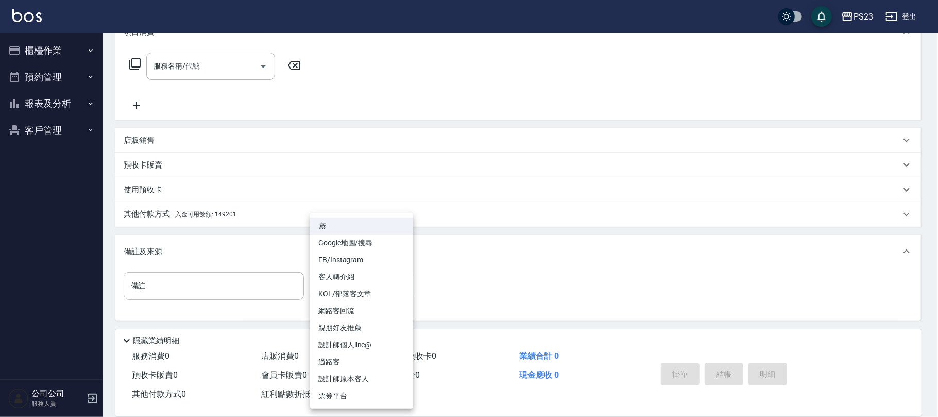
click at [344, 376] on li "設計師原本客人" at bounding box center [361, 378] width 103 height 17
type input "設計師原本客人"
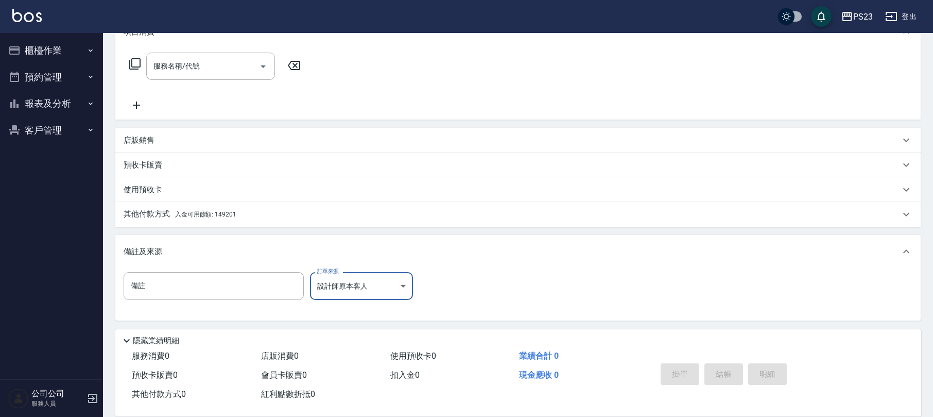
scroll to position [0, 0]
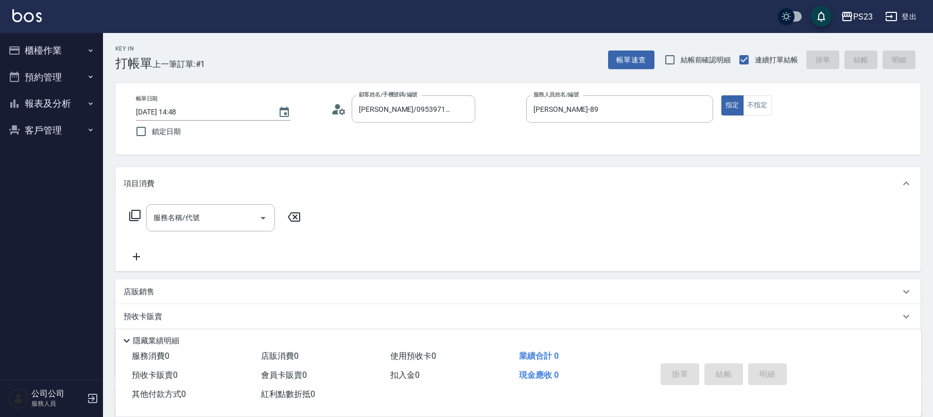
click at [130, 217] on icon at bounding box center [135, 215] width 12 height 12
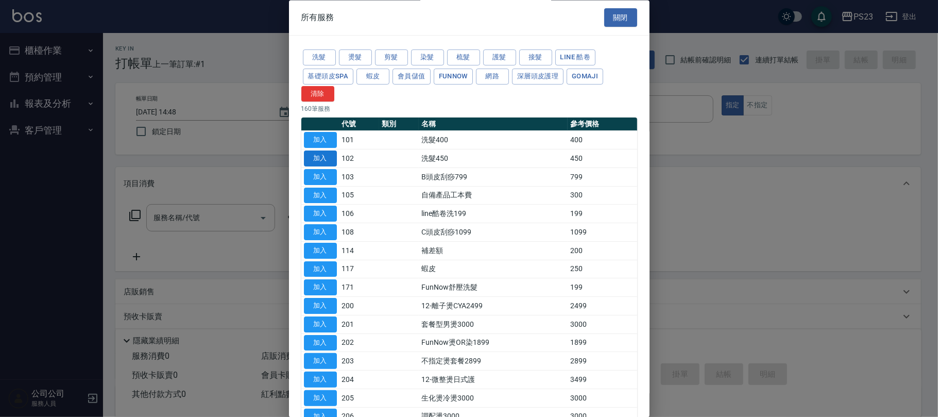
click at [324, 163] on button "加入" at bounding box center [320, 159] width 33 height 16
type input "洗髮450(102)"
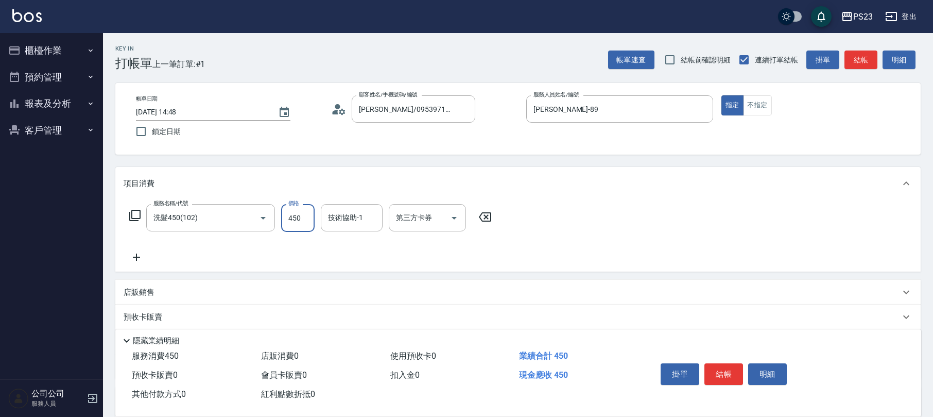
click at [298, 216] on input "450" at bounding box center [297, 218] width 33 height 28
type input "500"
type input "[PERSON_NAME]-89"
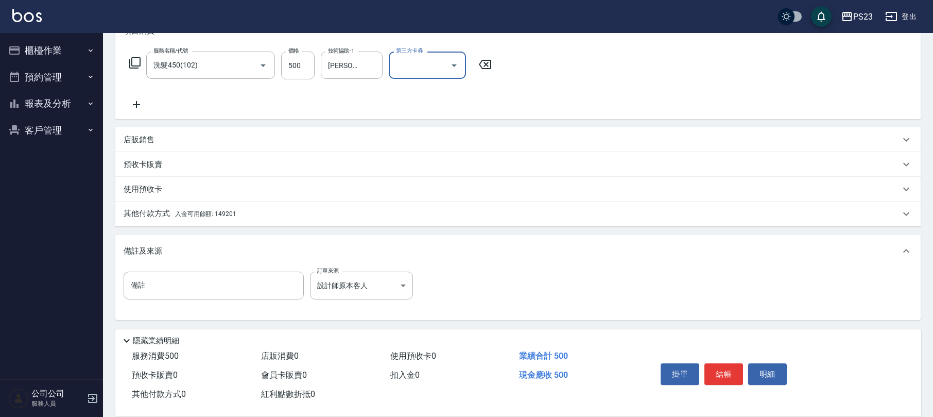
click at [262, 206] on div "其他付款方式 入金可用餘額: 149201" at bounding box center [517, 213] width 805 height 25
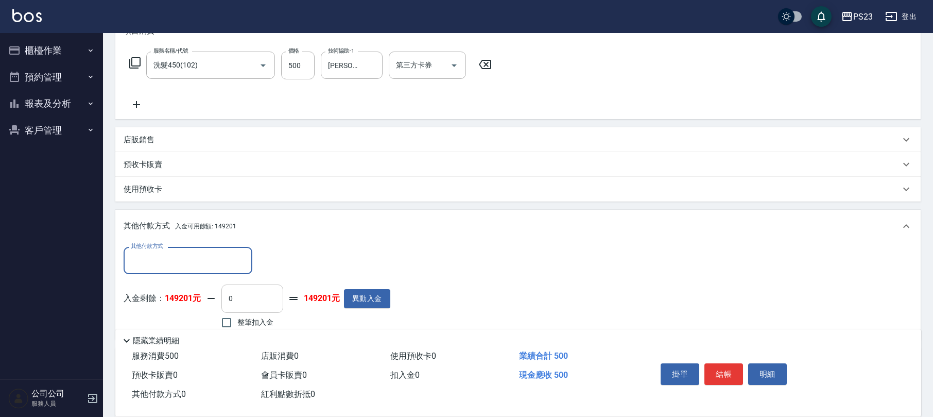
scroll to position [221, 0]
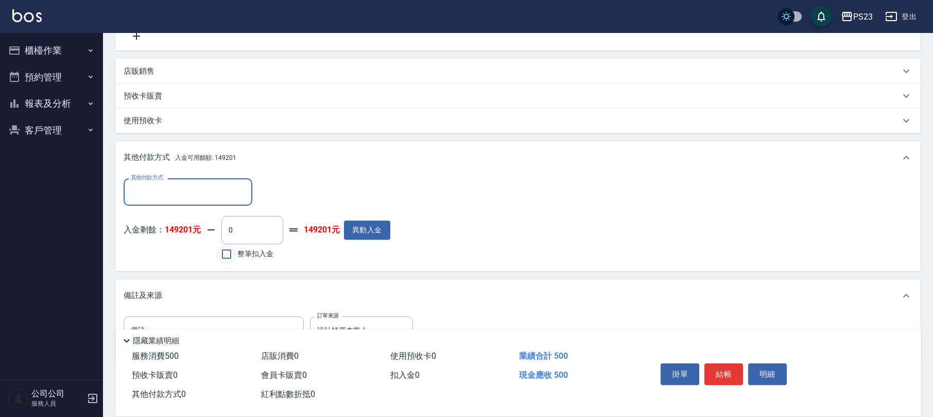
click at [234, 248] on input "整筆扣入金" at bounding box center [227, 254] width 22 height 22
checkbox input "true"
type input "500"
click at [717, 373] on button "結帳" at bounding box center [723, 374] width 39 height 22
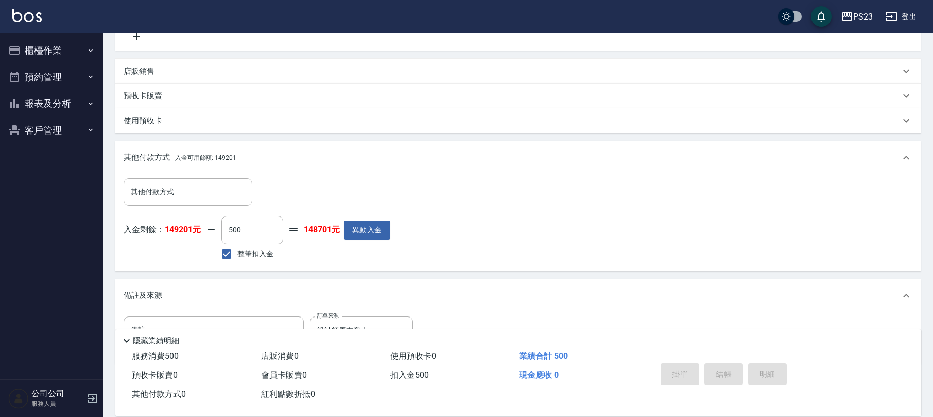
type input "[DATE] 14:49"
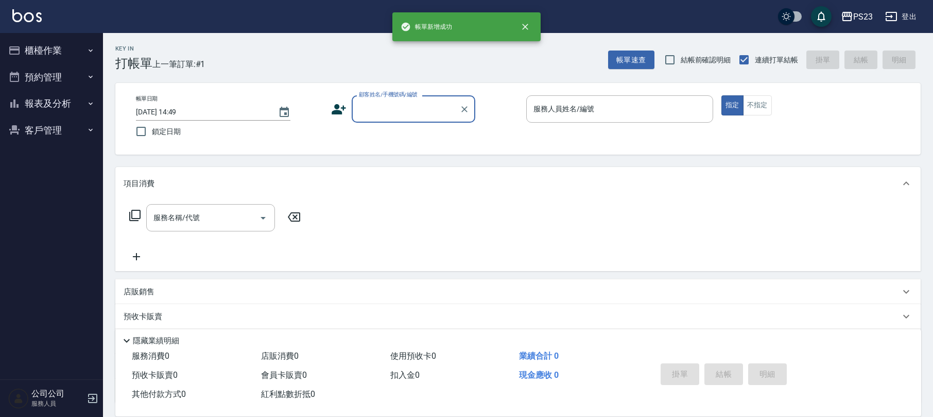
scroll to position [0, 0]
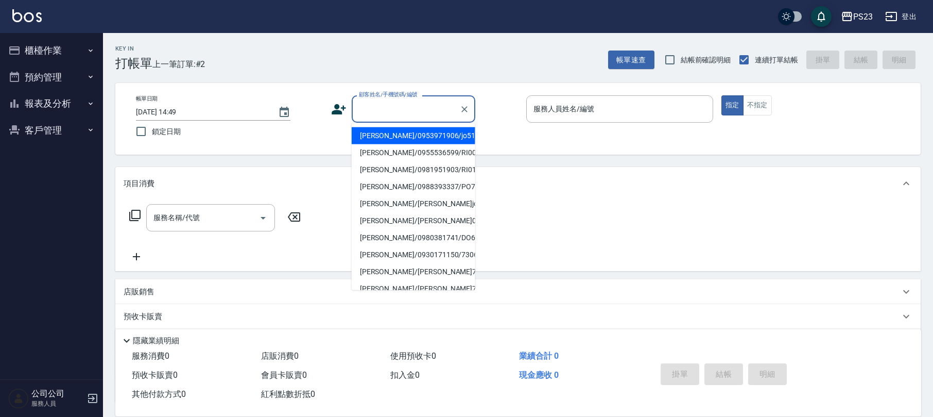
click at [392, 110] on input "顧客姓名/手機號碼/編號" at bounding box center [405, 109] width 99 height 18
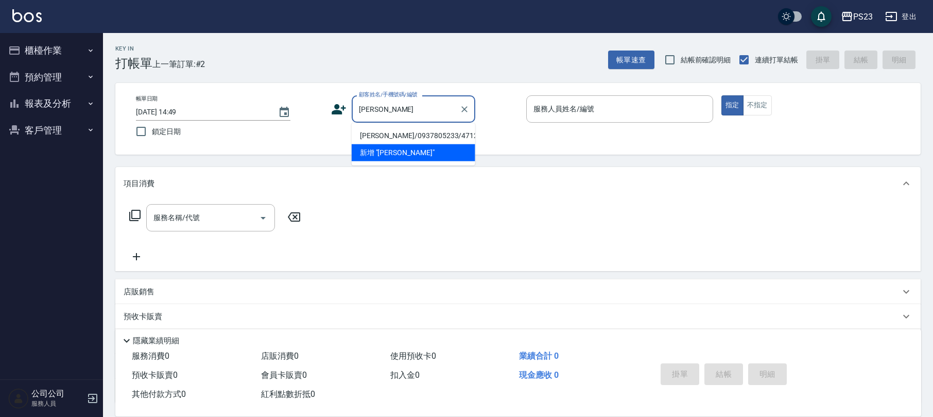
click at [411, 134] on li "[PERSON_NAME]/0937805233/471201" at bounding box center [414, 135] width 124 height 17
type input "[PERSON_NAME]/0937805233/471201"
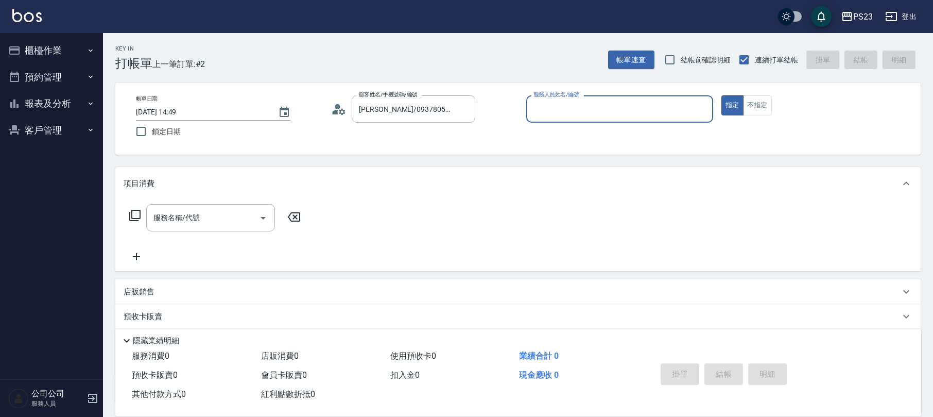
type input "[PERSON_NAME]-89"
click at [707, 107] on icon "Clear" at bounding box center [702, 109] width 10 height 10
click at [464, 108] on icon "Clear" at bounding box center [464, 109] width 6 height 6
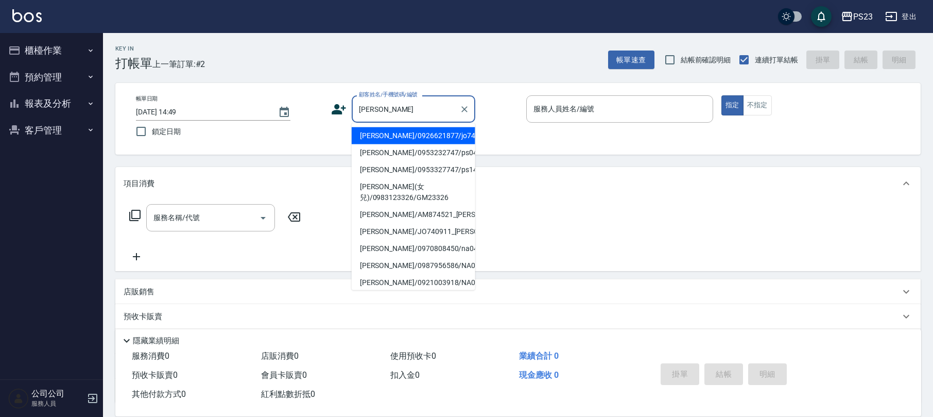
click at [419, 135] on li "[PERSON_NAME]/0926621877/jo740911" at bounding box center [414, 135] width 124 height 17
type input "[PERSON_NAME]/0926621877/jo740911"
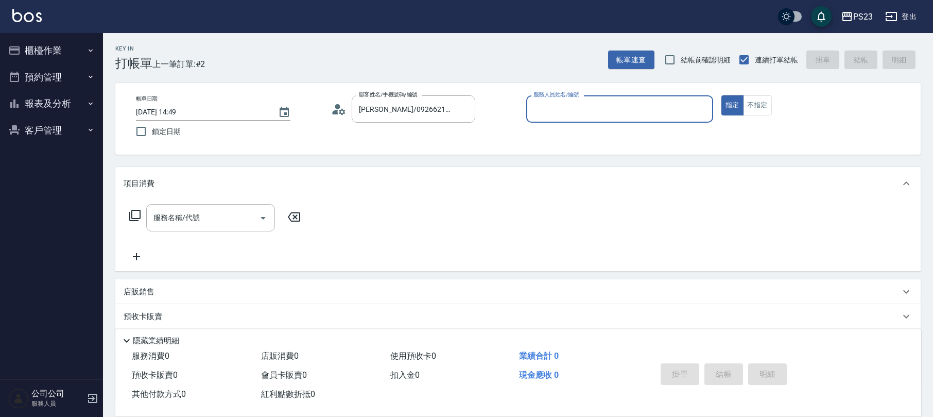
type input "[PERSON_NAME]-89"
click at [463, 110] on icon "Clear" at bounding box center [464, 109] width 6 height 6
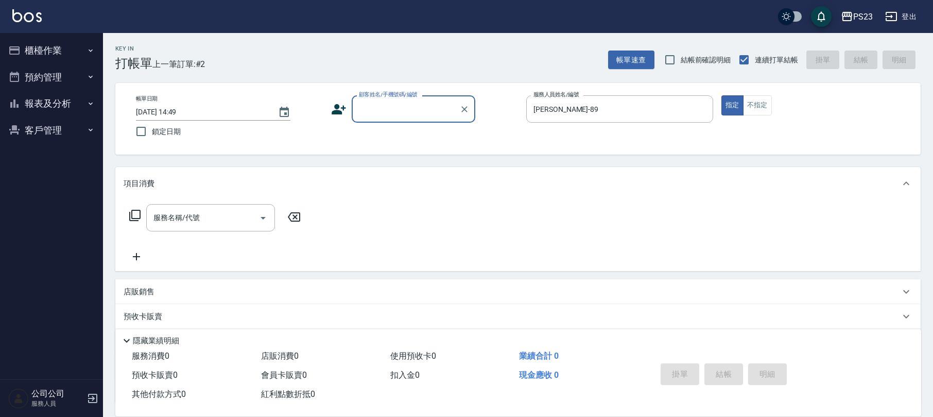
click at [405, 110] on input "顧客姓名/手機號碼/編號" at bounding box center [405, 109] width 99 height 18
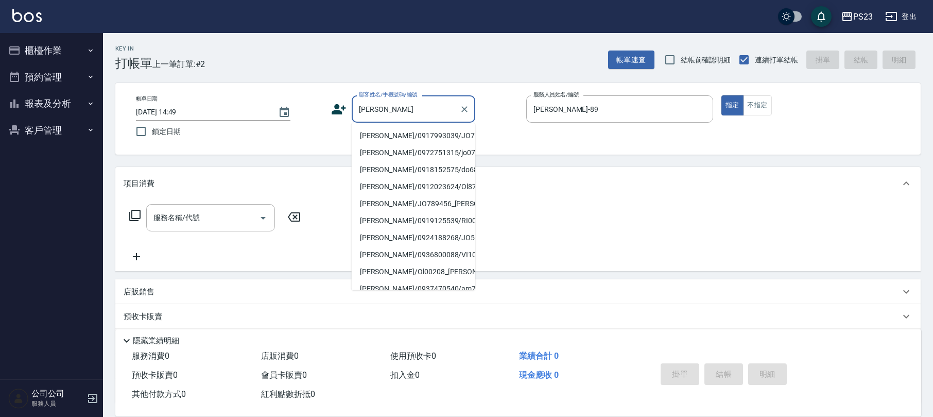
click at [428, 134] on li "[PERSON_NAME]/0917993039/JO730904" at bounding box center [414, 135] width 124 height 17
type input "[PERSON_NAME]/0917993039/JO730904"
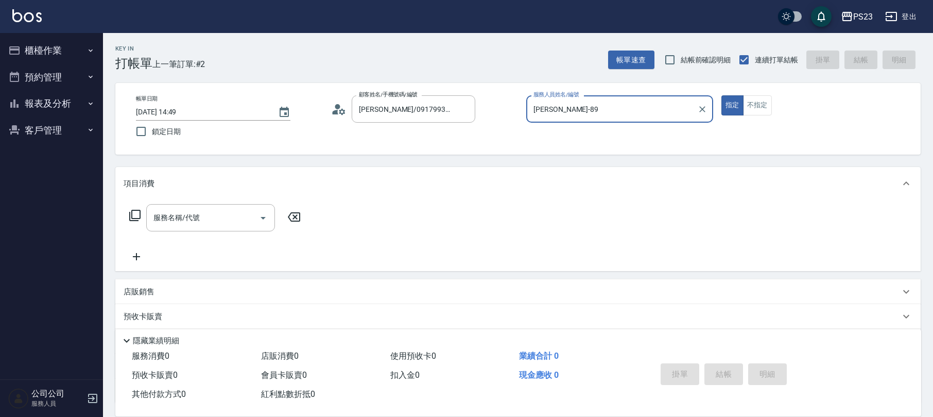
scroll to position [83, 0]
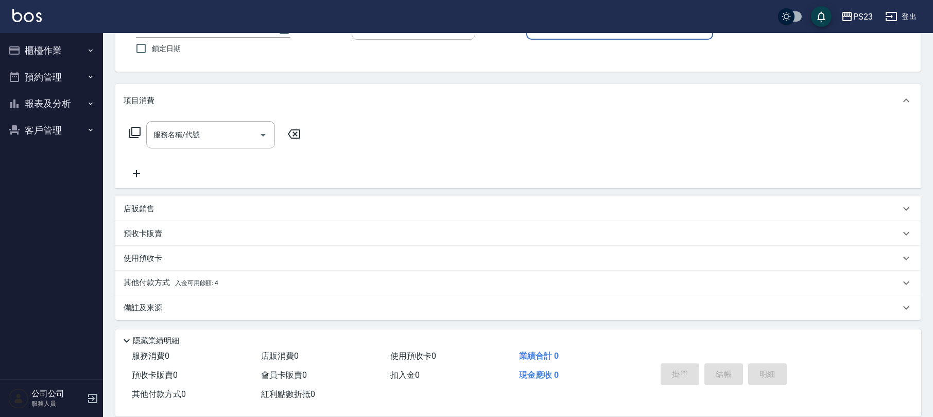
click at [135, 134] on icon at bounding box center [135, 132] width 12 height 12
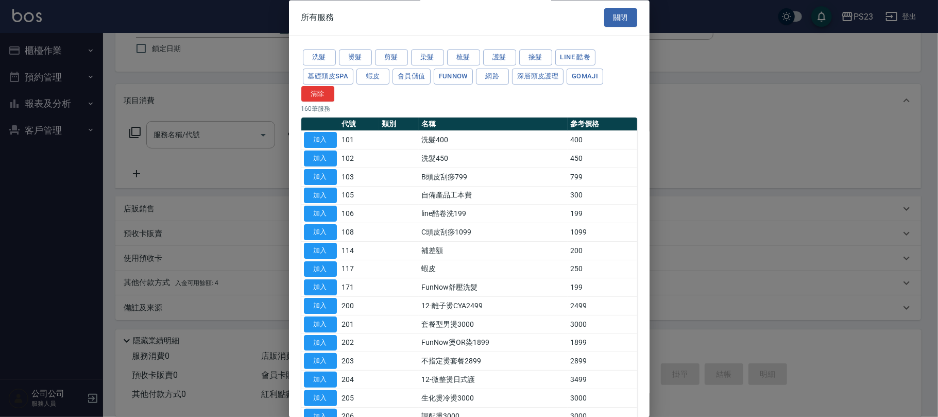
click at [336, 61] on div "洗髮 燙髮 剪髮 染髮 梳髮 護髮 接髮 LINE 酷卷 基礎頭皮SPA 蝦皮 會員儲值 FUNNOW 網路 深層頭皮護理 Gomaji 清除" at bounding box center [469, 75] width 336 height 54
click at [317, 61] on button "洗髮" at bounding box center [319, 58] width 33 height 16
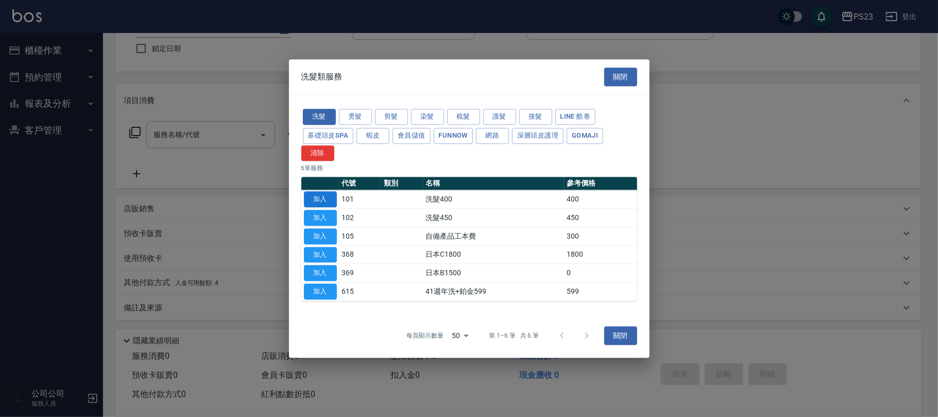
click at [318, 196] on button "加入" at bounding box center [320, 200] width 33 height 16
type input "洗髮400(101)"
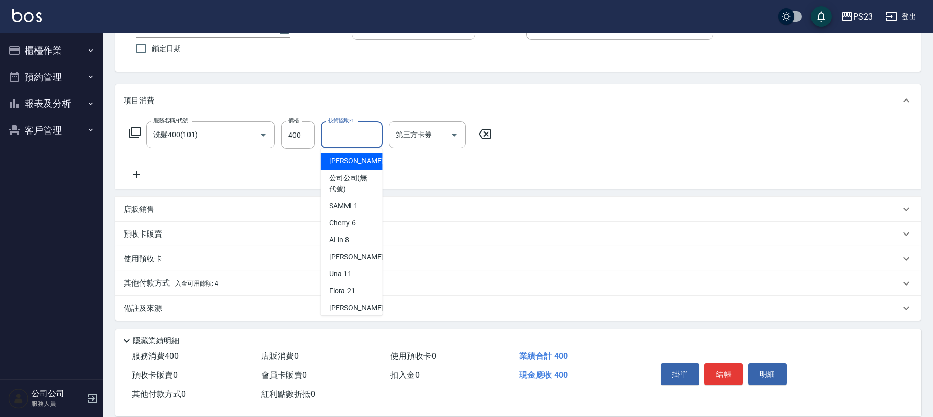
click at [342, 134] on input "技術協助-1" at bounding box center [351, 135] width 53 height 18
type input "[PERSON_NAME]-89"
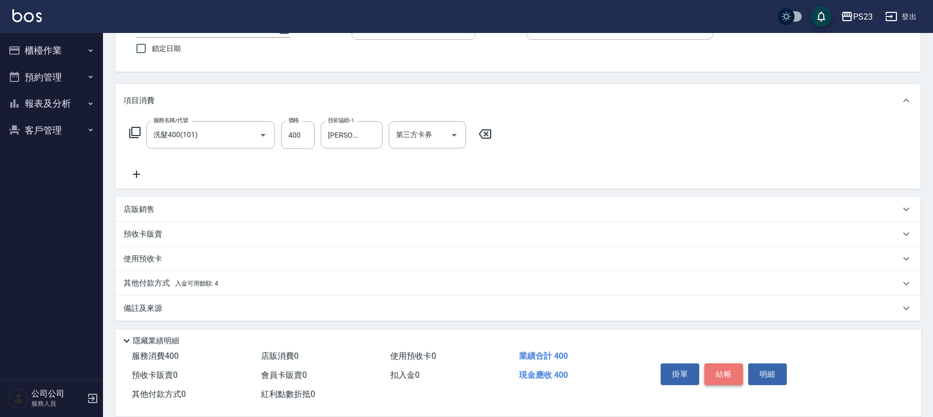
click at [725, 375] on button "結帳" at bounding box center [723, 374] width 39 height 22
type input "[DATE] 14:51"
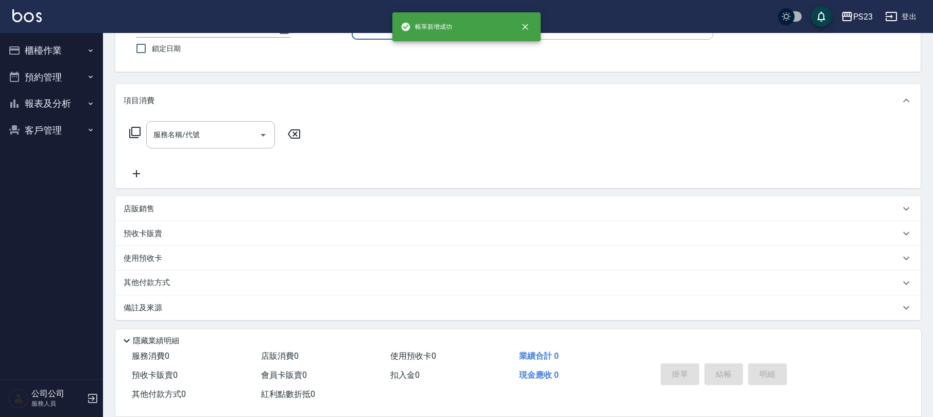
scroll to position [0, 0]
